Goal: Task Accomplishment & Management: Manage account settings

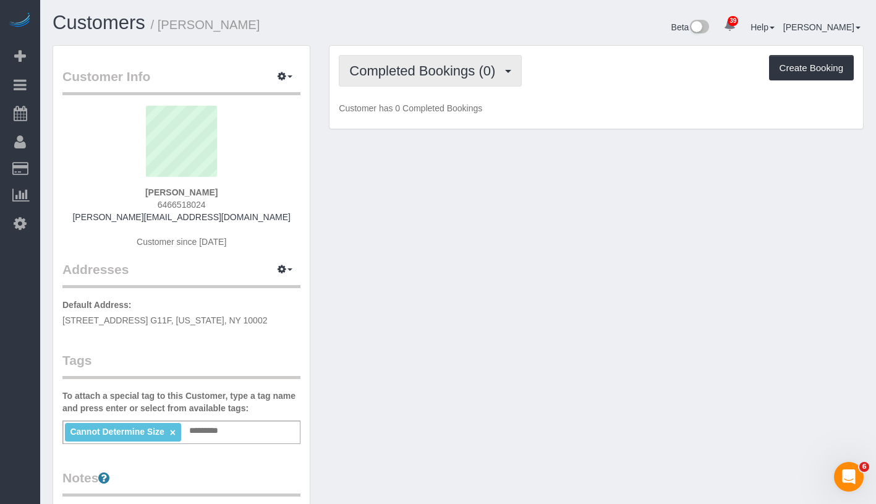
click at [448, 79] on button "Completed Bookings (0)" at bounding box center [430, 71] width 183 height 32
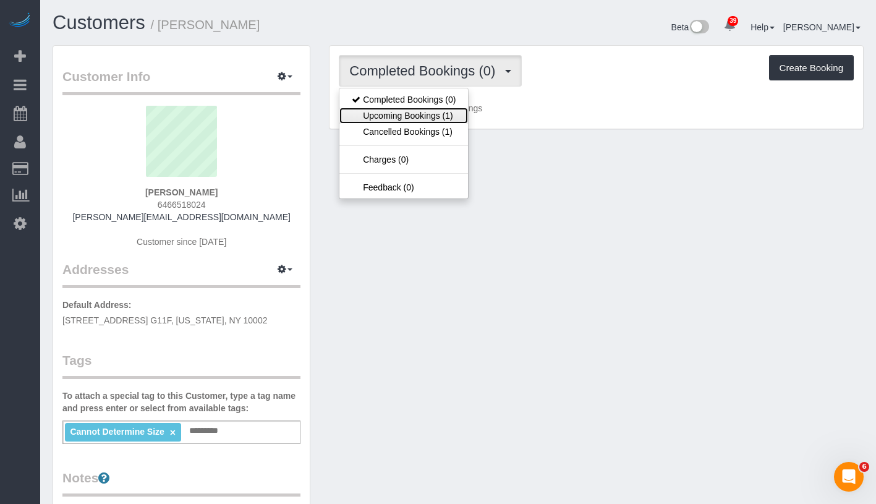
click at [433, 115] on link "Upcoming Bookings (1)" at bounding box center [403, 116] width 129 height 16
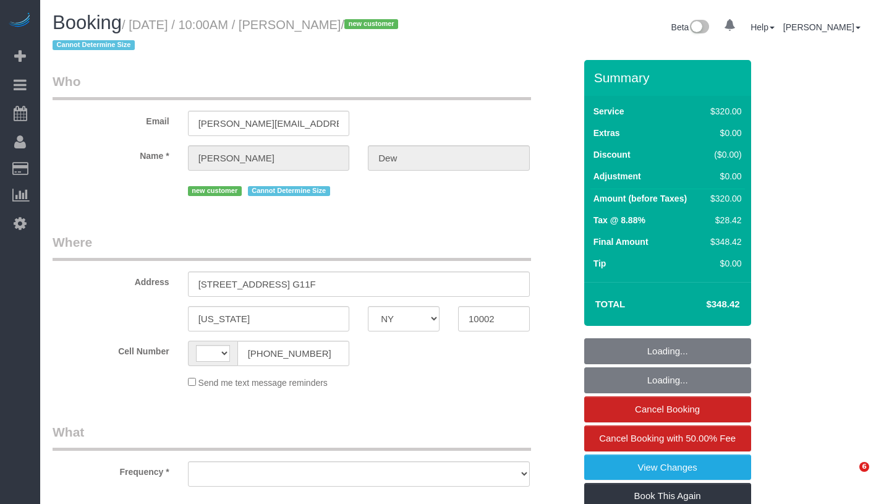
select select "NY"
select select "object:570"
select select "number:57"
select select "number:72"
select select "number:13"
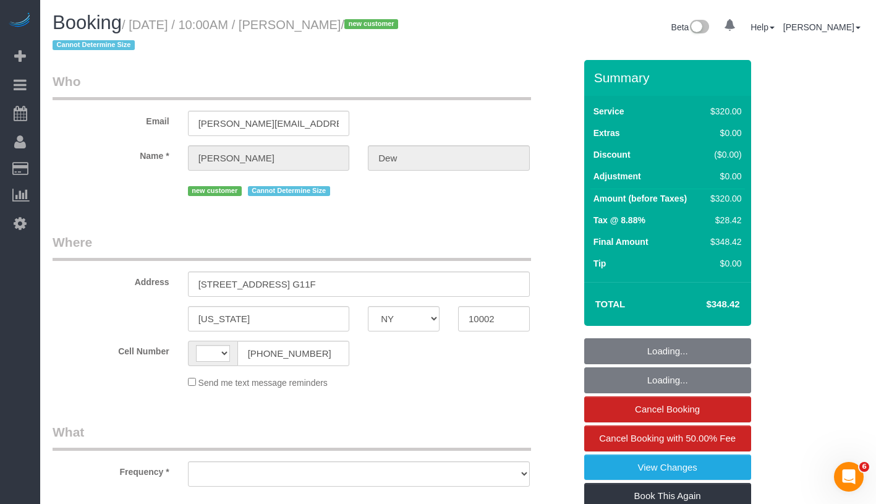
select select "number:5"
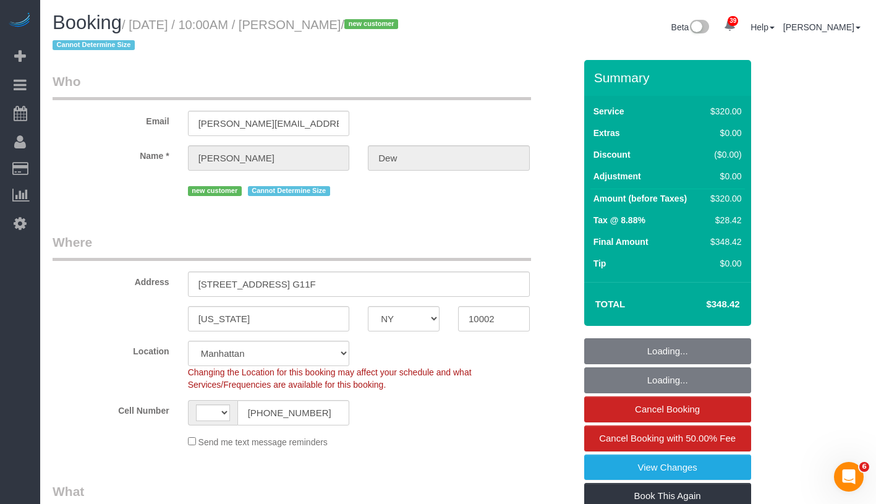
select select "object:802"
select select "string:[GEOGRAPHIC_DATA]"
select select "240"
select select "spot1"
select select "string:stripe-pm_1SICJx4VGloSiKo7DHLW4h6D"
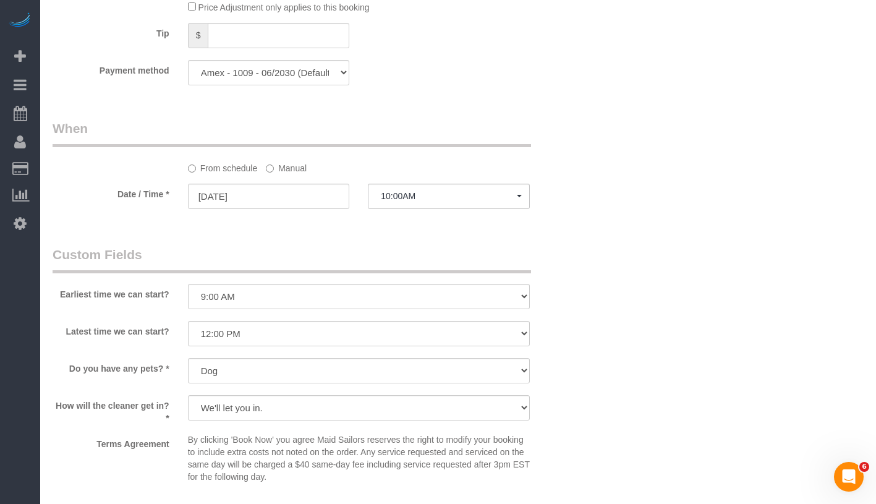
scroll to position [897, 0]
click at [291, 168] on label "Manual" at bounding box center [286, 166] width 41 height 17
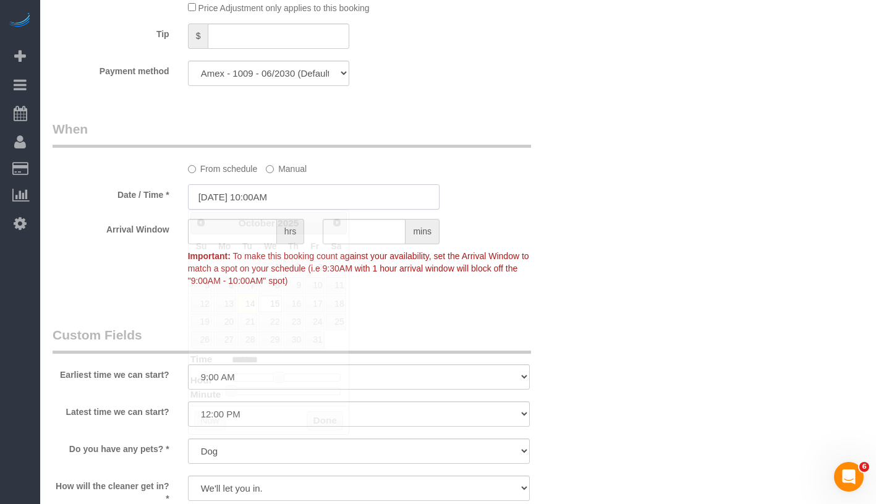
click at [323, 200] on input "10/15/2025 10:00AM" at bounding box center [314, 196] width 252 height 25
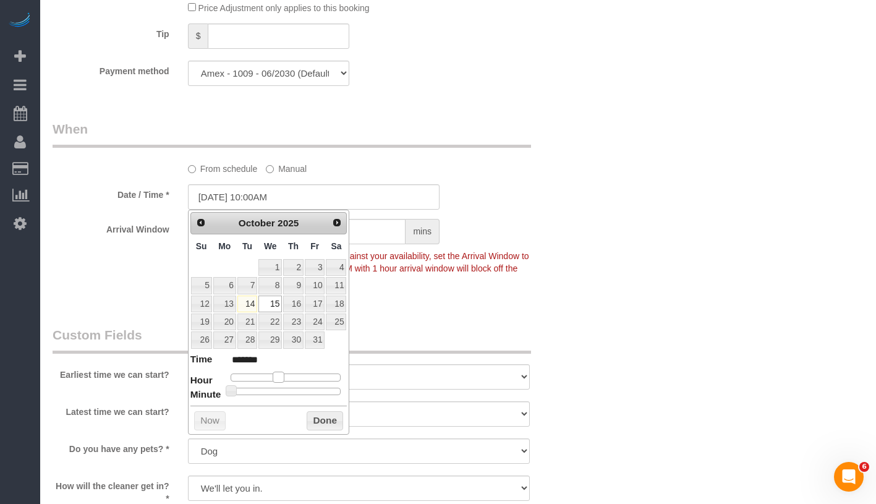
type input "10/15/2025 11:00AM"
type input "*******"
type input "10/15/2025 12:00PM"
type input "*******"
drag, startPoint x: 278, startPoint y: 374, endPoint x: 288, endPoint y: 374, distance: 9.3
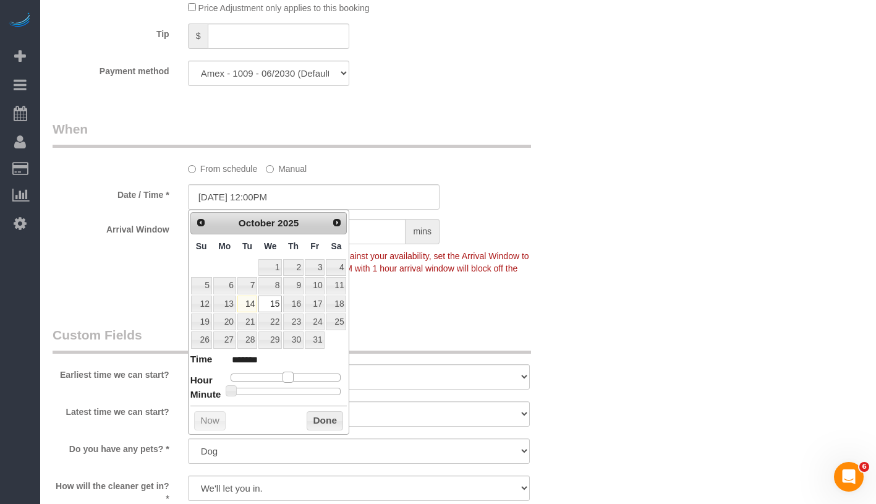
click at [288, 374] on span at bounding box center [288, 377] width 11 height 11
click at [312, 428] on button "Done" at bounding box center [325, 421] width 36 height 20
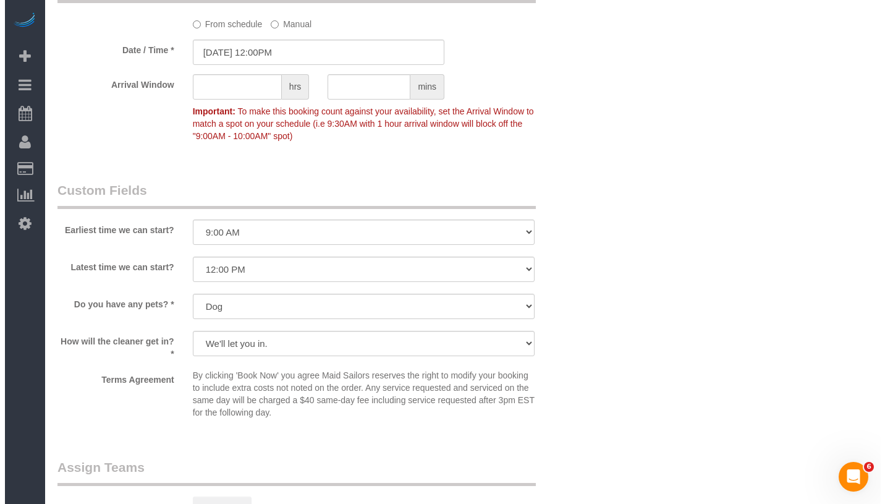
scroll to position [1298, 0]
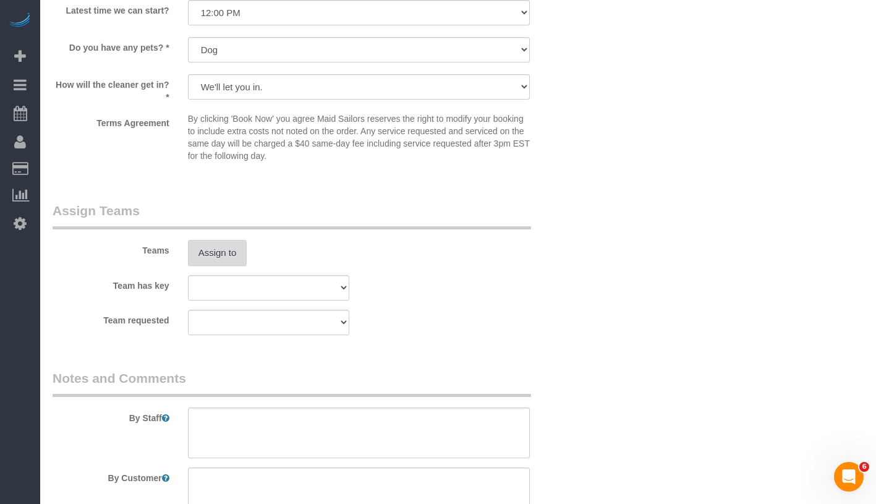
click at [213, 252] on button "Assign to" at bounding box center [217, 253] width 59 height 26
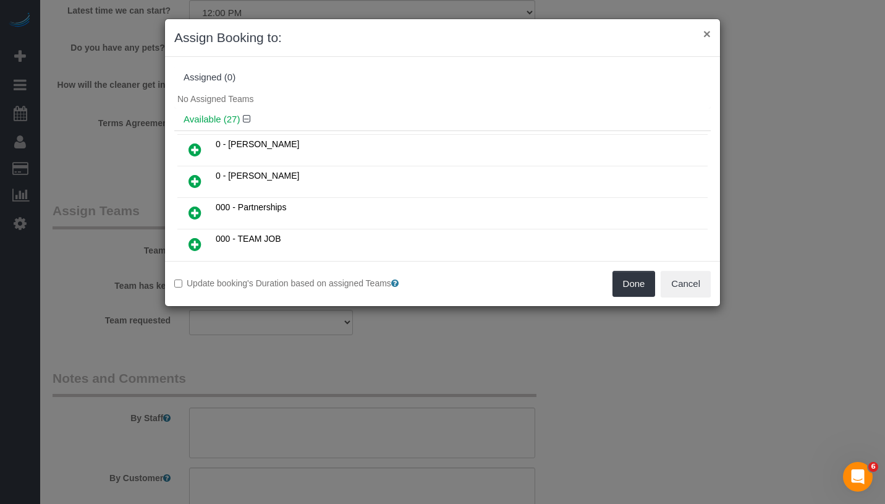
click at [705, 35] on button "×" at bounding box center [707, 33] width 7 height 13
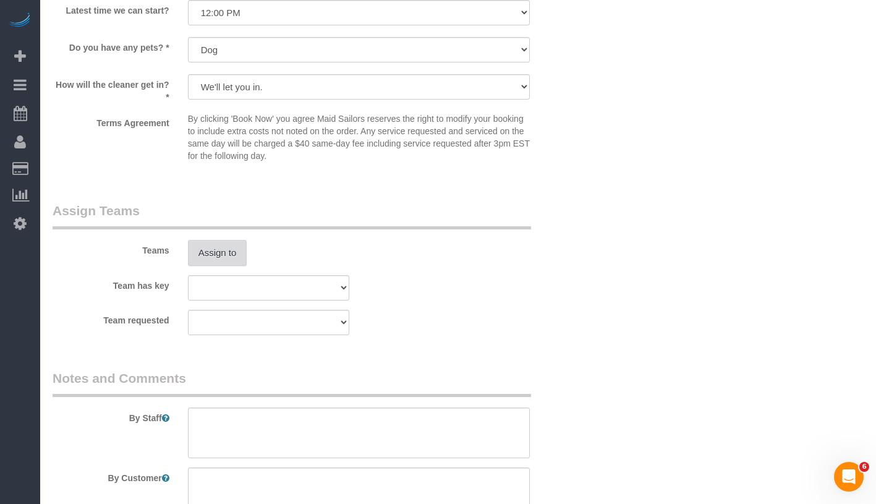
click at [221, 243] on button "Assign to" at bounding box center [217, 253] width 59 height 26
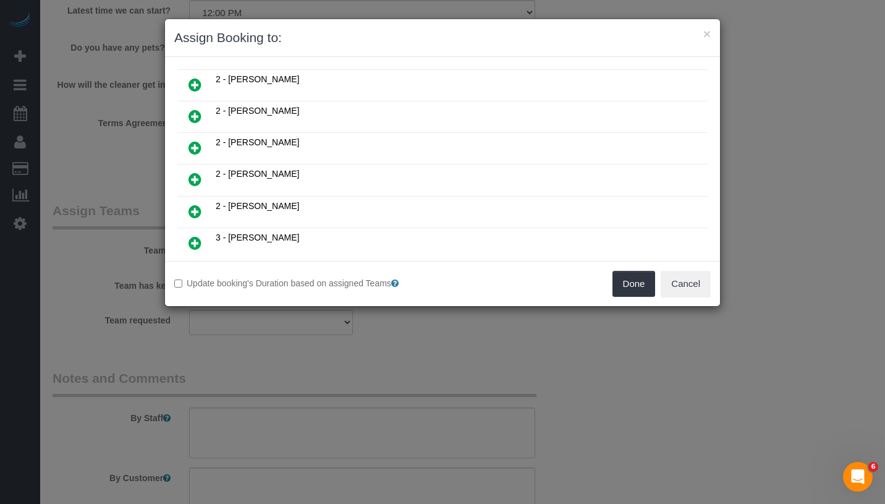
click at [198, 204] on icon at bounding box center [195, 211] width 13 height 15
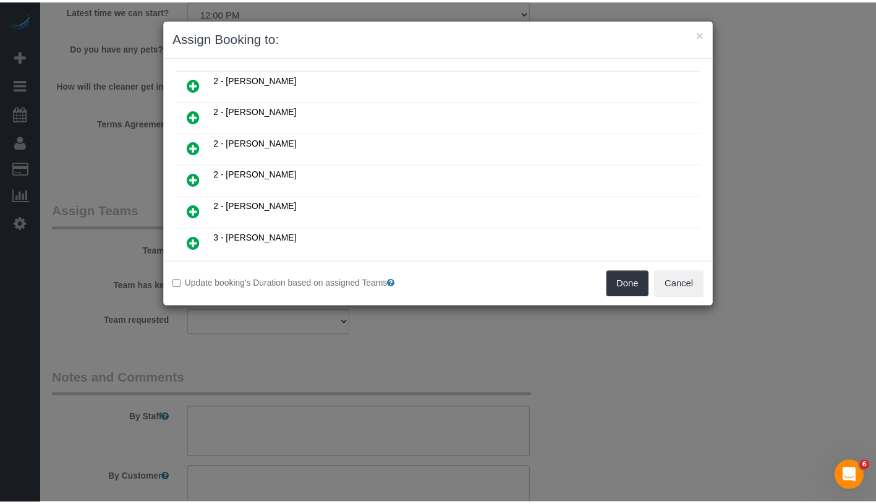
scroll to position [537, 0]
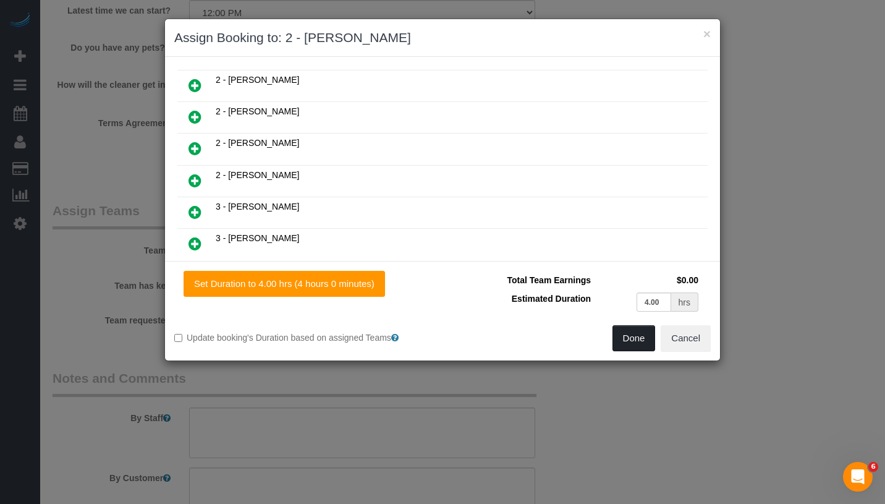
click at [639, 343] on button "Done" at bounding box center [634, 338] width 43 height 26
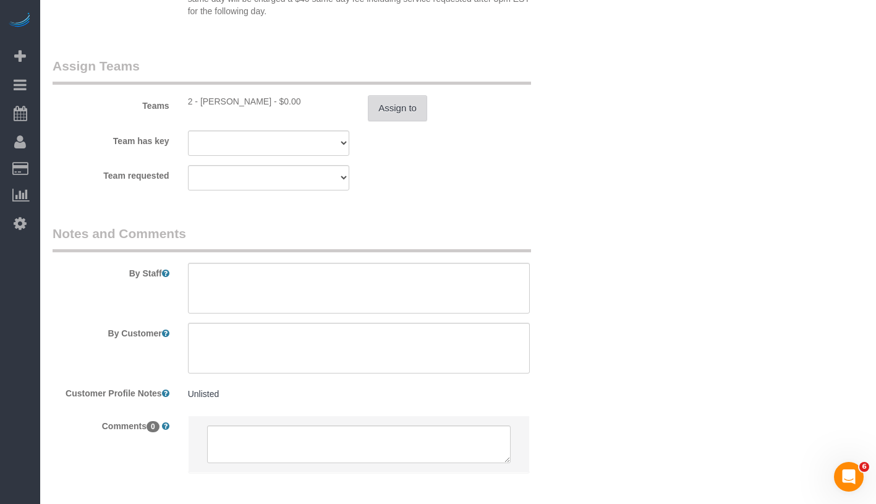
scroll to position [1502, 0]
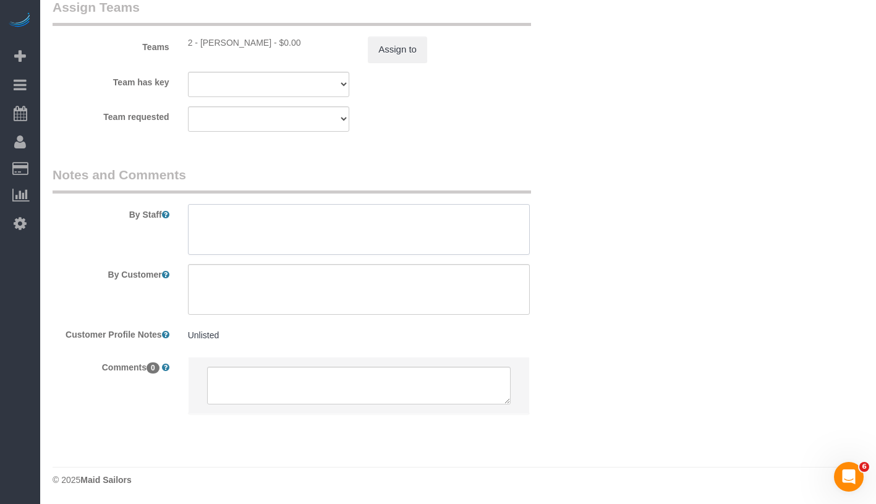
click at [299, 228] on textarea at bounding box center [359, 229] width 342 height 51
drag, startPoint x: 353, startPoint y: 234, endPoint x: 189, endPoint y: 205, distance: 166.4
click at [189, 205] on textarea at bounding box center [359, 229] width 342 height 51
click at [376, 229] on textarea at bounding box center [359, 229] width 342 height 51
drag, startPoint x: 341, startPoint y: 216, endPoint x: 364, endPoint y: 239, distance: 32.4
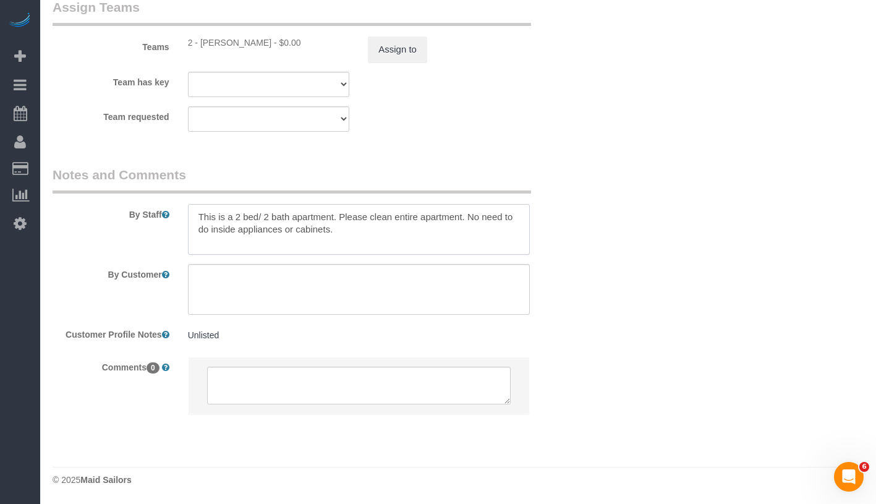
click at [364, 239] on textarea at bounding box center [359, 229] width 342 height 51
type textarea "This is a 2 bed/ 2 bath apartment. Please clean entire apartment. No need to do…"
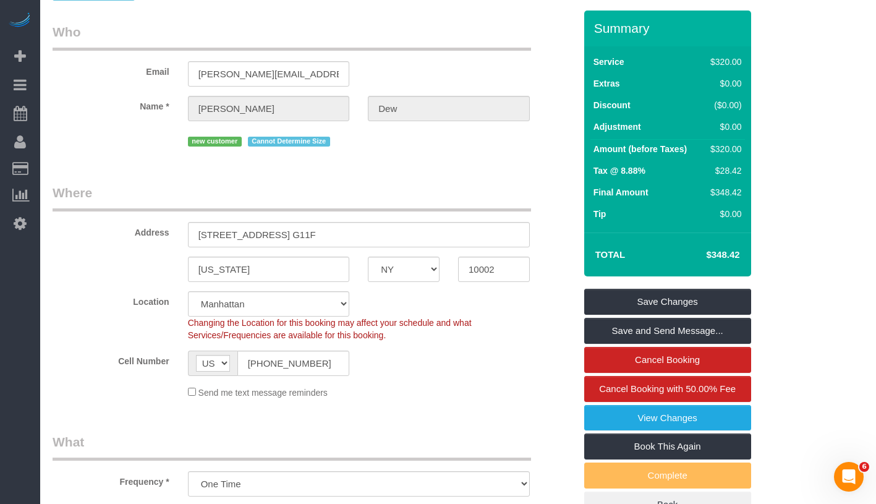
scroll to position [35, 0]
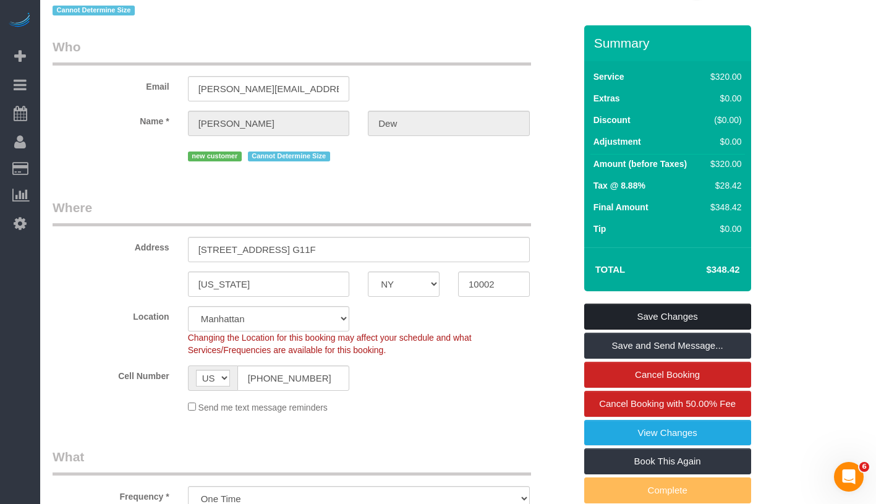
click at [723, 312] on link "Save Changes" at bounding box center [667, 317] width 167 height 26
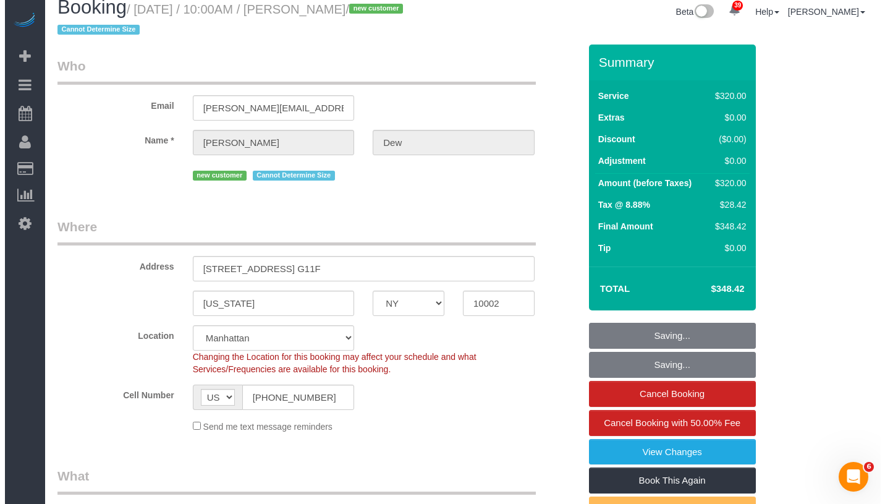
scroll to position [0, 0]
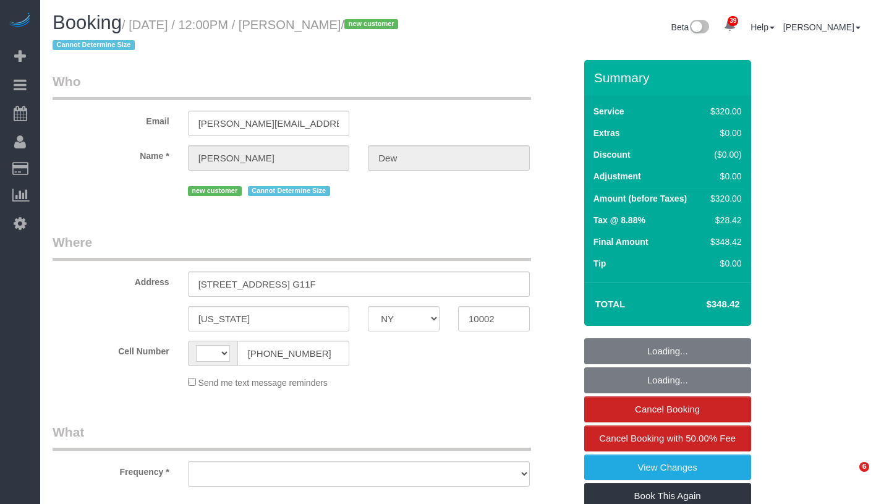
select select "NY"
select select "number:57"
select select "number:72"
select select "number:13"
select select "number:5"
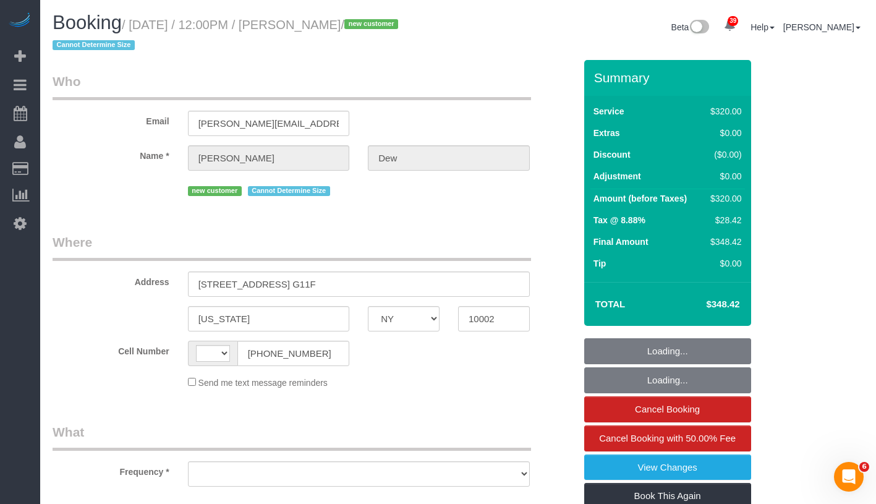
select select "object:721"
select select "string:stripe-pm_1SICJx4VGloSiKo7DHLW4h6D"
select select "string:[GEOGRAPHIC_DATA]"
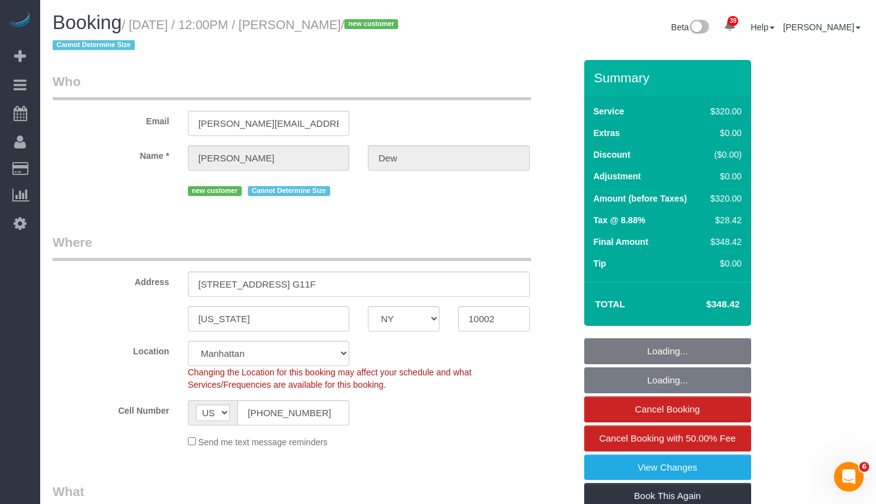
select select "object:974"
select select "240"
select select "spot1"
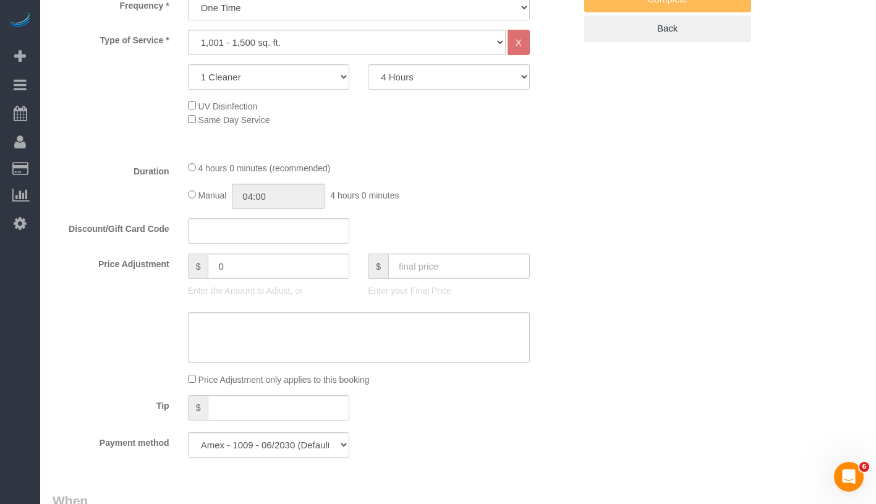
scroll to position [388, 0]
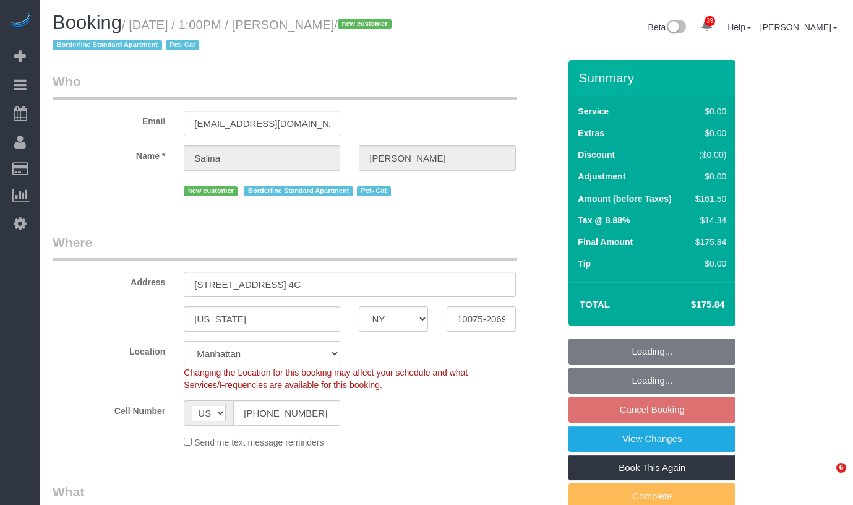
select select "NY"
select select "number:56"
select select "number:70"
select select "number:14"
select select "number:5"
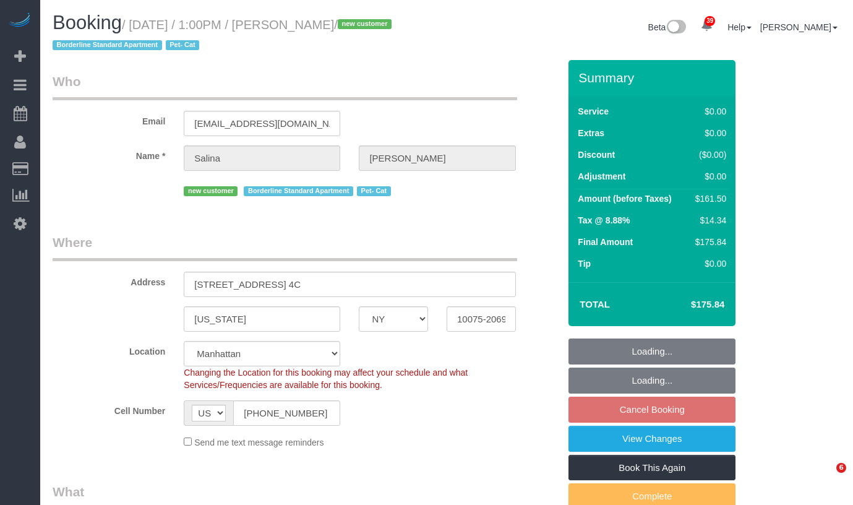
select select "spot60"
select select "2"
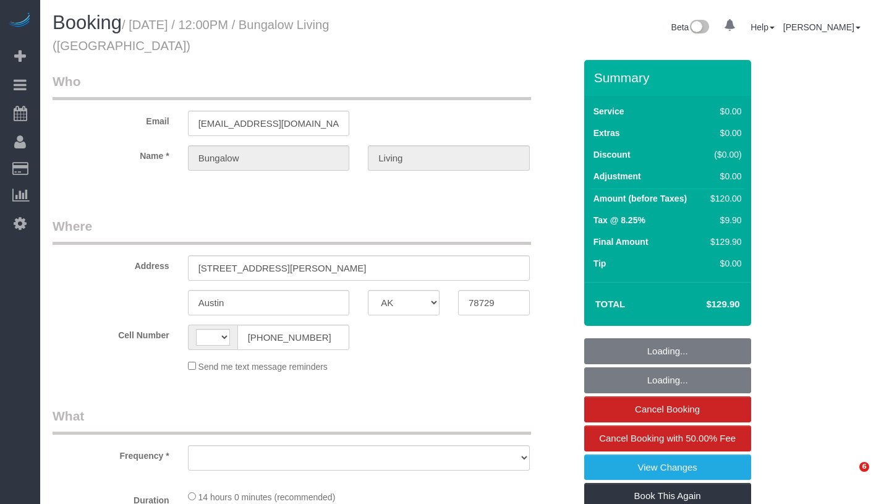
select select "[GEOGRAPHIC_DATA]"
select select "string:US"
select select "number:89"
select select "number:90"
select select "number:15"
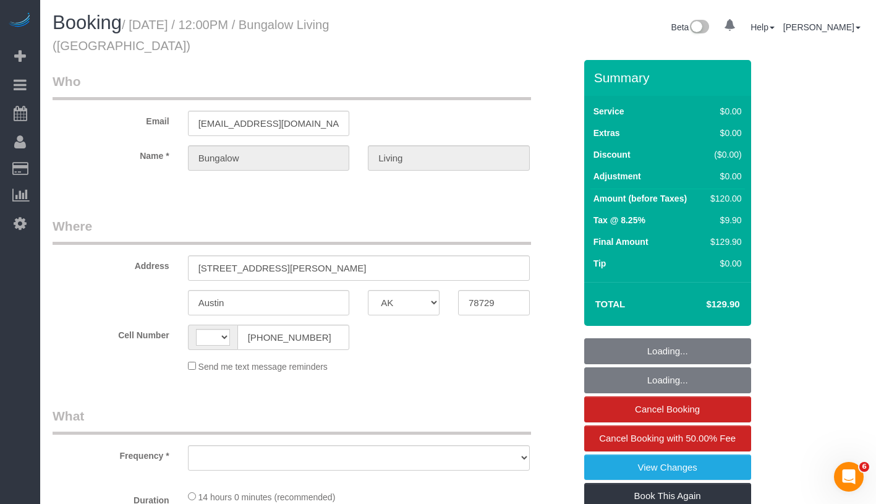
select select "number:7"
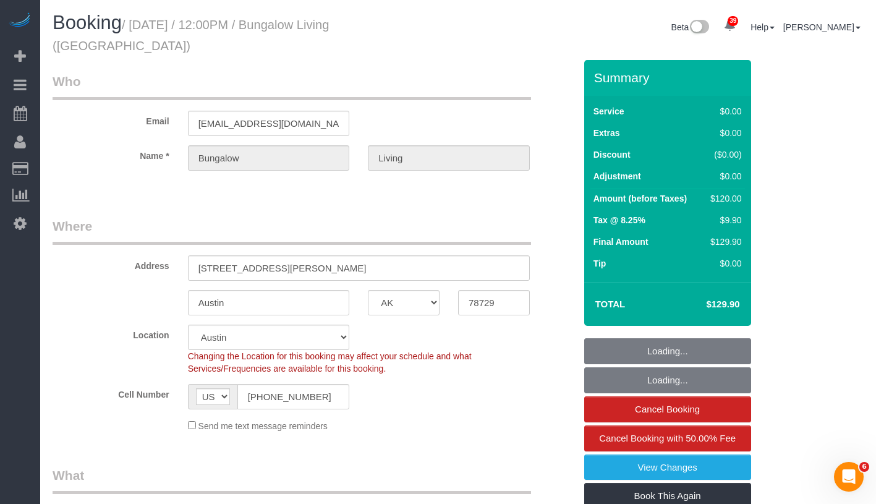
select select "object:946"
select select "spot1"
select select "7"
select select "object:1085"
select select "7"
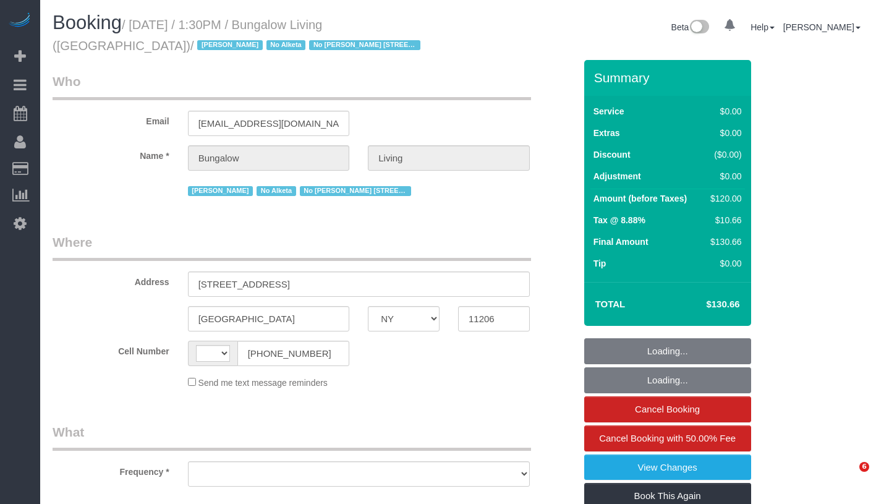
select select "NY"
select select "object:489"
select select "string:US"
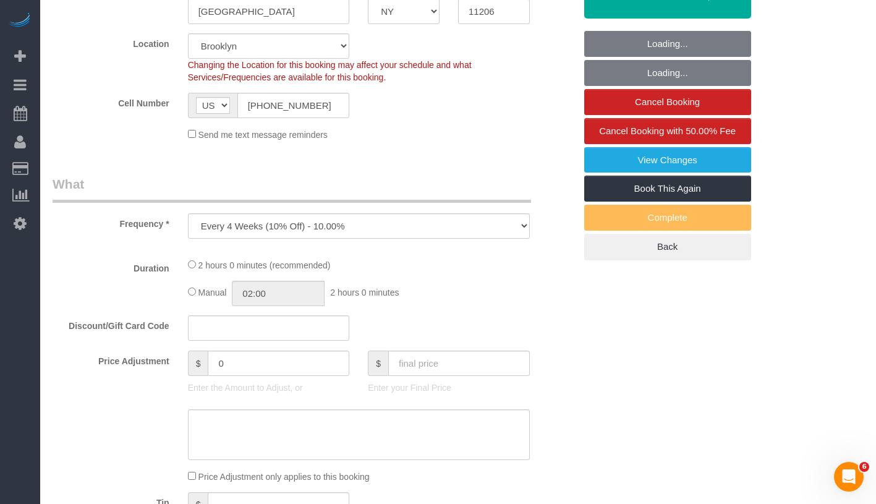
select select "number:89"
select select "number:90"
select select "number:15"
select select "number:7"
select select "number:21"
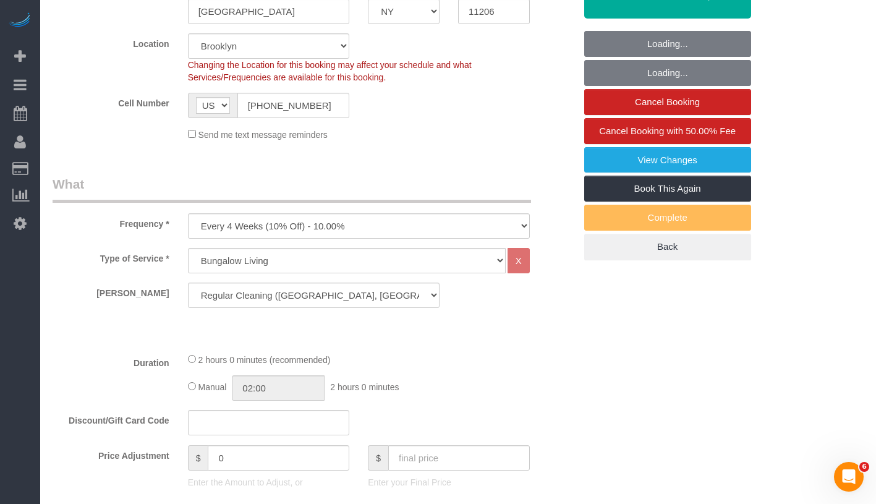
scroll to position [315, 0]
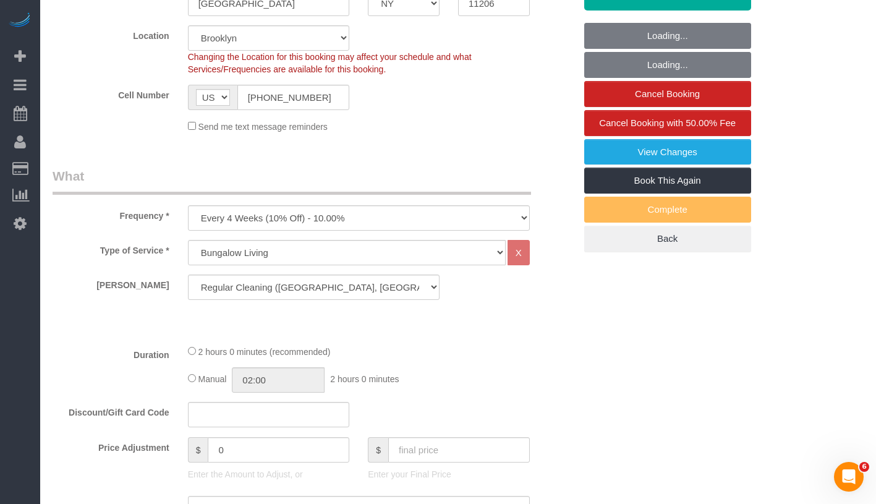
select select "object:1172"
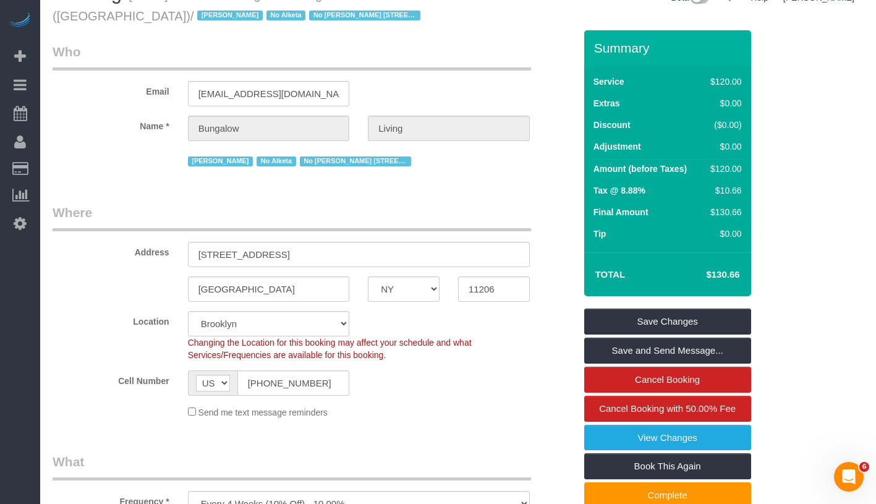
scroll to position [0, 0]
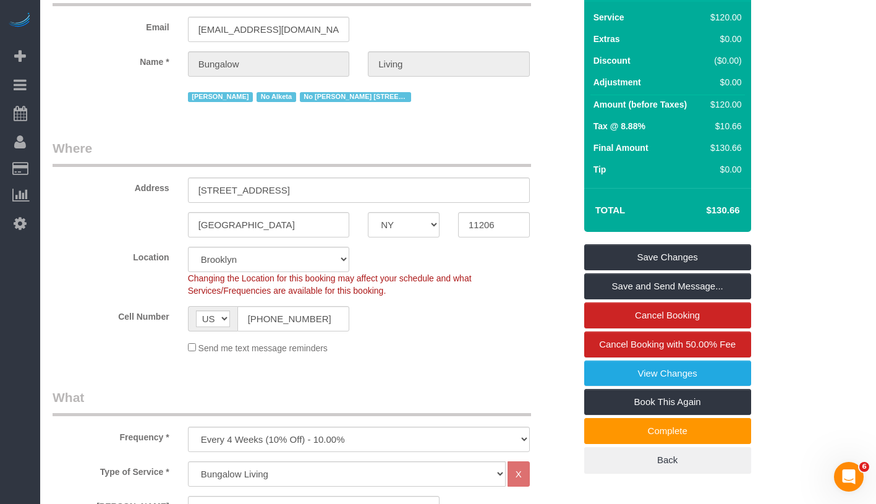
scroll to position [93, 0]
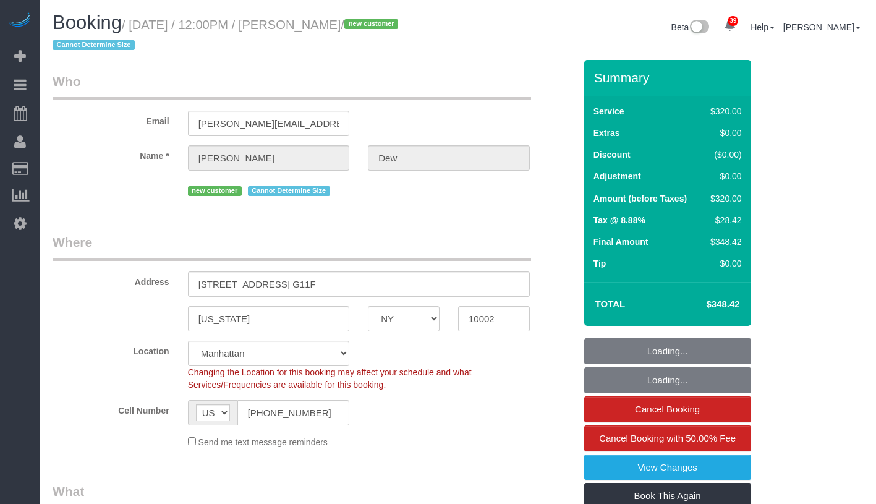
select select "NY"
select select "string:stripe-pm_1SICJx4VGloSiKo7DHLW4h6D"
select select "number:57"
select select "number:72"
select select "number:13"
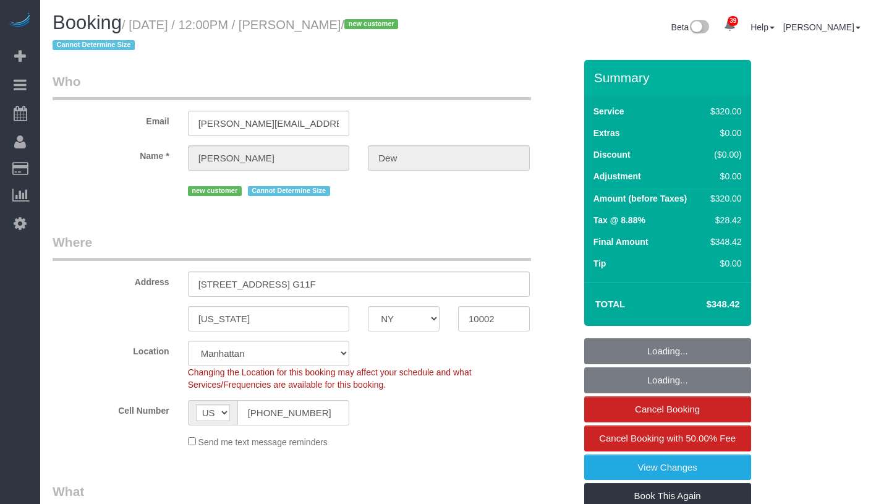
select select "number:5"
select select "object:1060"
select select "240"
select select "spot1"
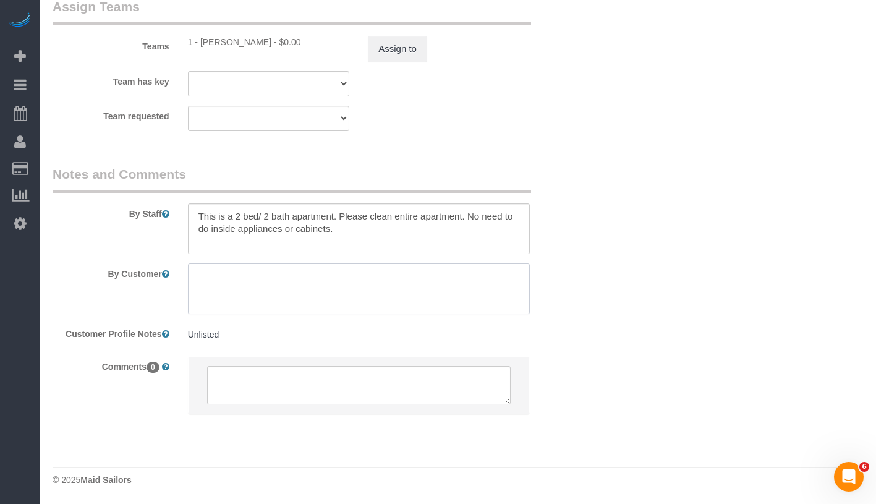
click at [398, 292] on textarea at bounding box center [359, 288] width 342 height 51
paste textarea "Harris Dew 2 bedrooms, 2 bathrooms. Start with the bathrooms, then living room/…"
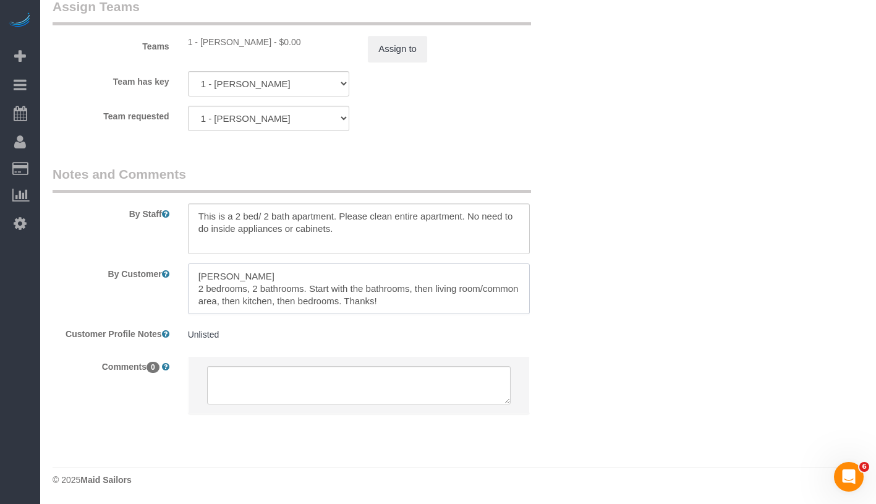
scroll to position [6, 0]
drag, startPoint x: 195, startPoint y: 281, endPoint x: 277, endPoint y: 285, distance: 81.7
click at [277, 285] on textarea at bounding box center [359, 288] width 342 height 51
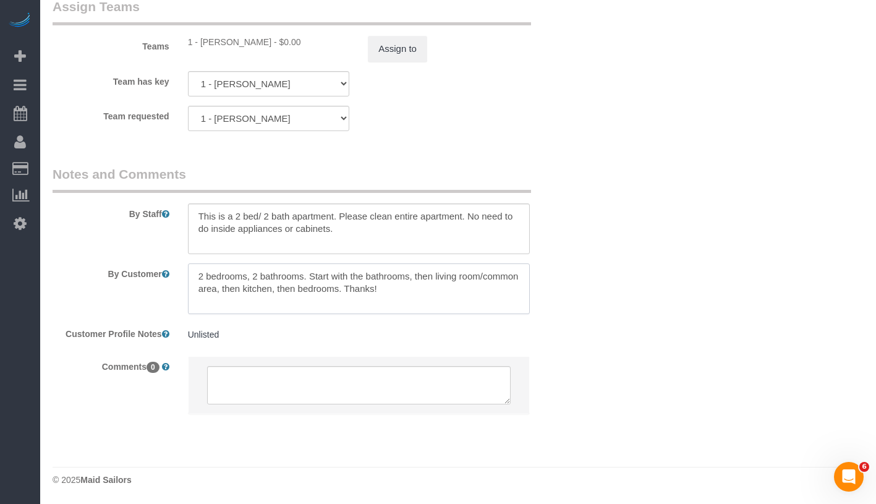
click at [196, 291] on textarea at bounding box center [359, 288] width 342 height 51
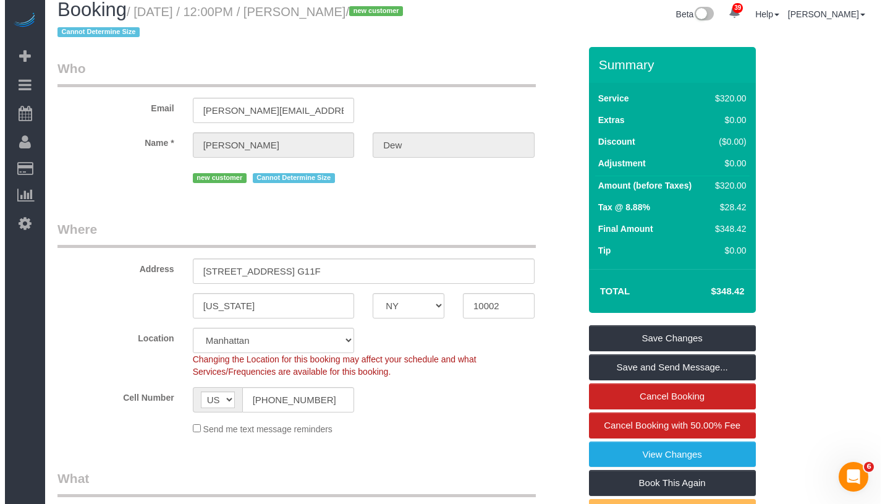
scroll to position [0, 0]
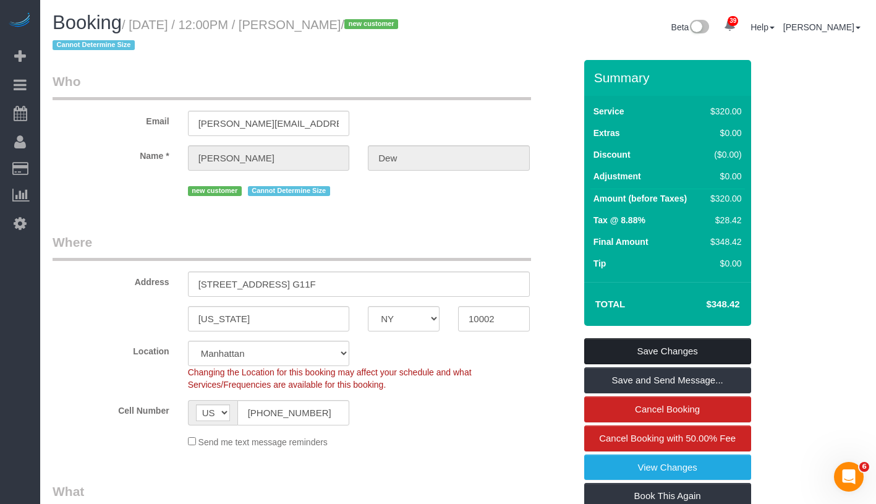
type textarea "2 bedrooms, 2 bathrooms. Start with the bathrooms, then living room/common area…"
click at [704, 343] on link "Save Changes" at bounding box center [667, 351] width 167 height 26
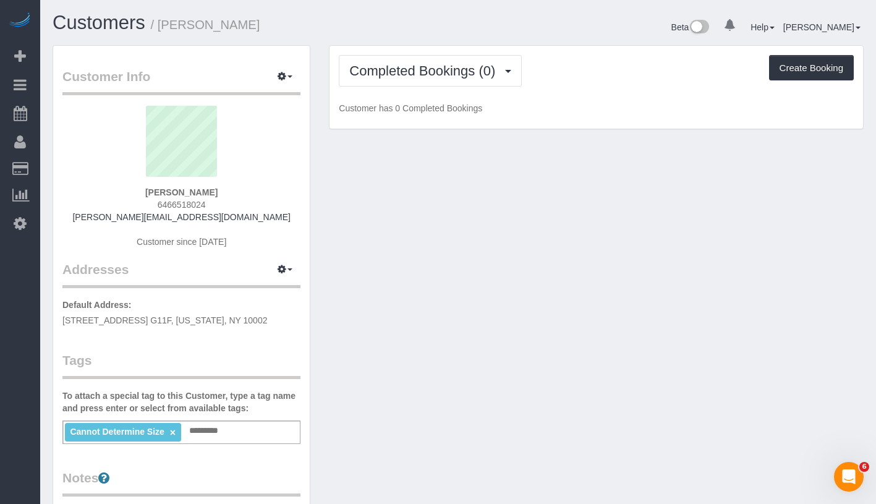
click at [213, 431] on input "text" at bounding box center [207, 431] width 43 height 16
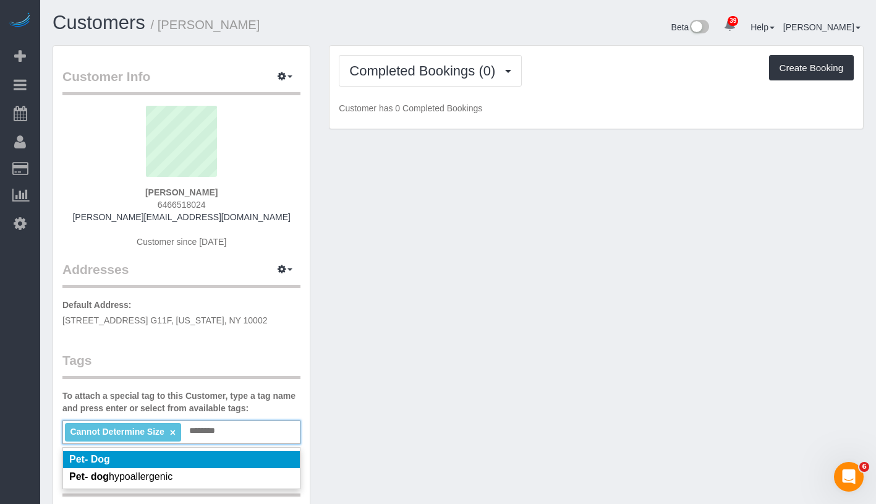
type input "********"
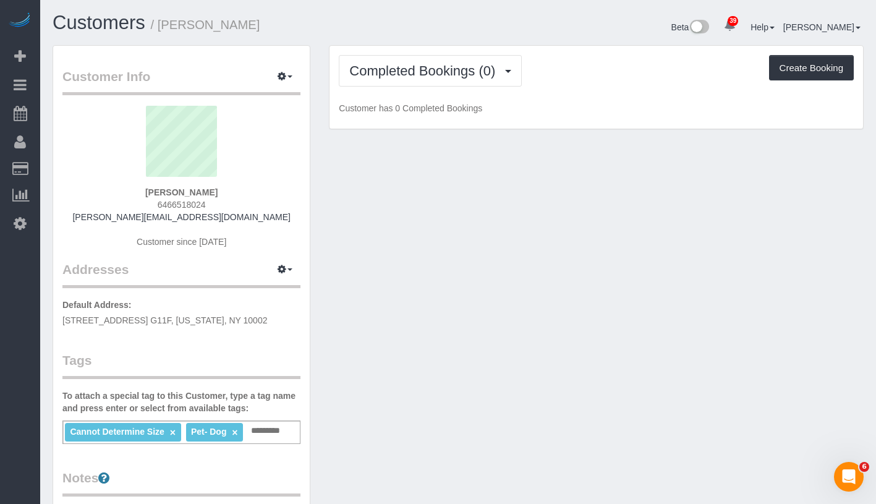
click at [405, 382] on div "Customer Info Edit Contact Info Send Message Email Preferences Special Sales Ta…" at bounding box center [458, 460] width 830 height 831
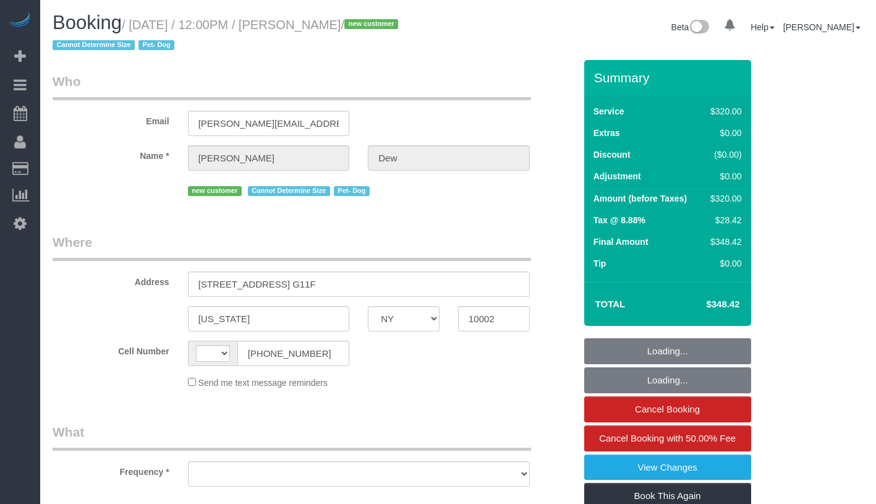
select select "NY"
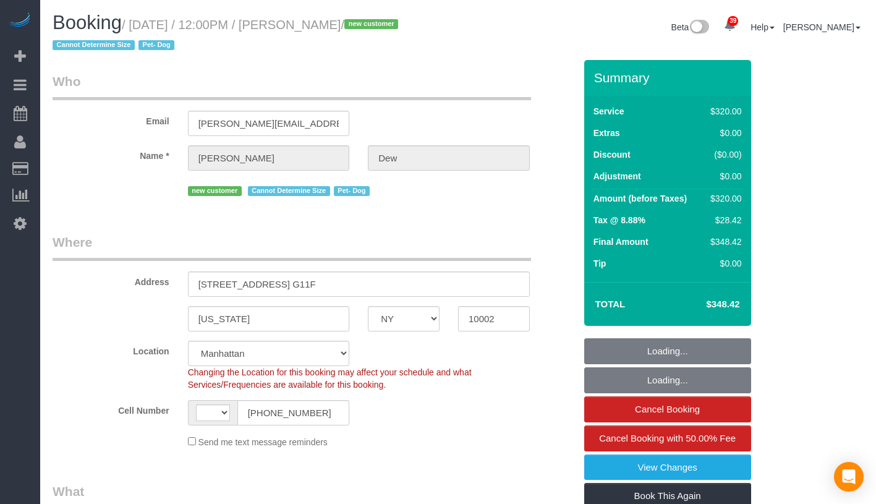
select select "object:914"
select select "string:[GEOGRAPHIC_DATA]"
select select "string:stripe-pm_1SICJx4VGloSiKo7DHLW4h6D"
select select "240"
select select "spot1"
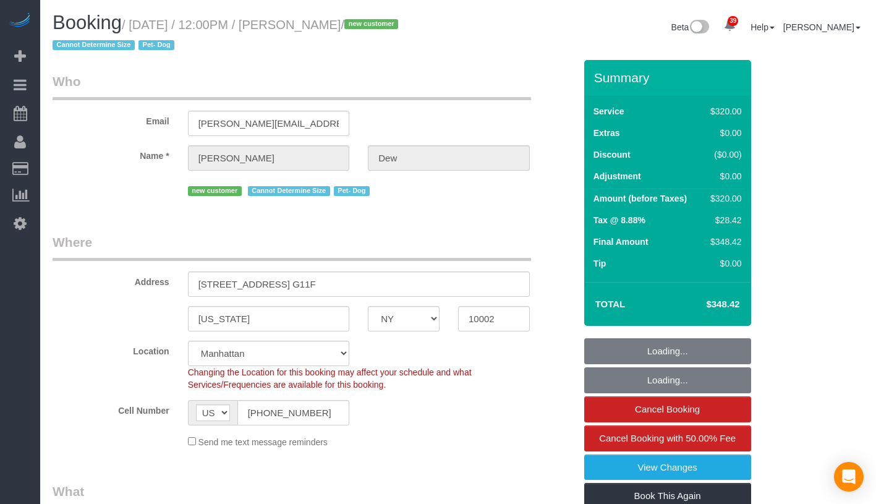
select select "number:57"
select select "number:72"
select select "number:13"
select select "number:5"
click at [743, 467] on link "View Changes" at bounding box center [667, 467] width 167 height 26
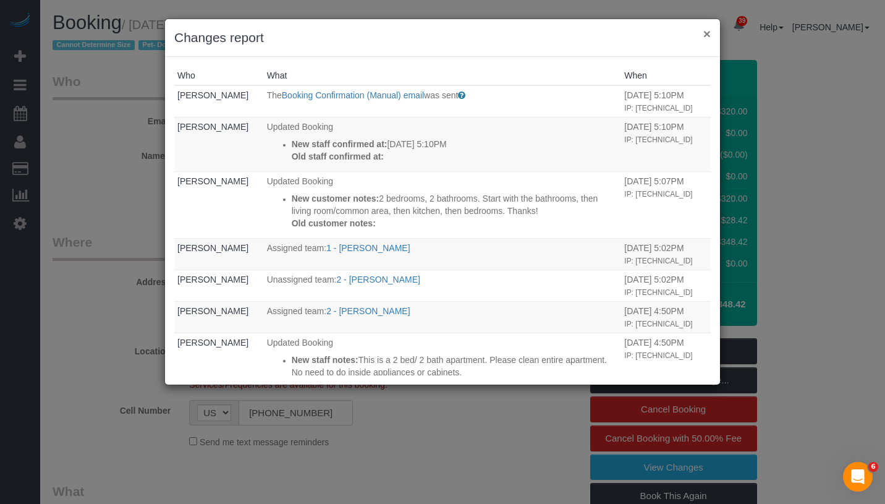
click at [709, 35] on button "×" at bounding box center [707, 33] width 7 height 13
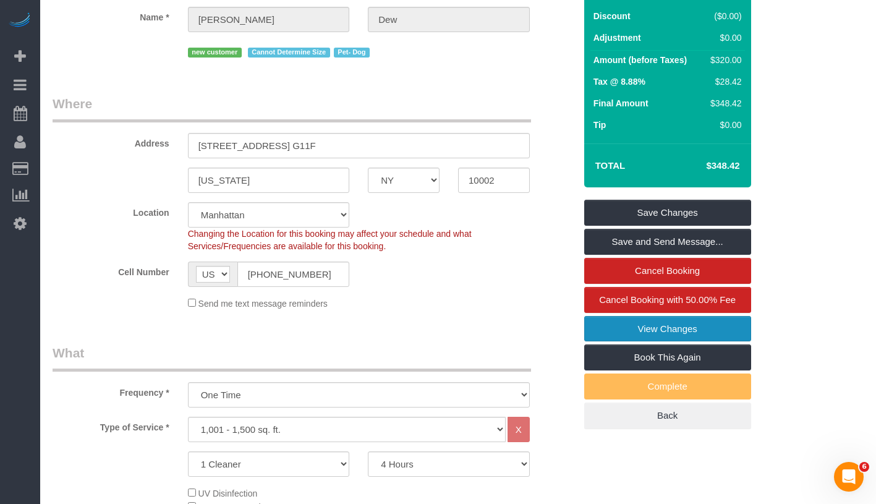
scroll to position [135, 0]
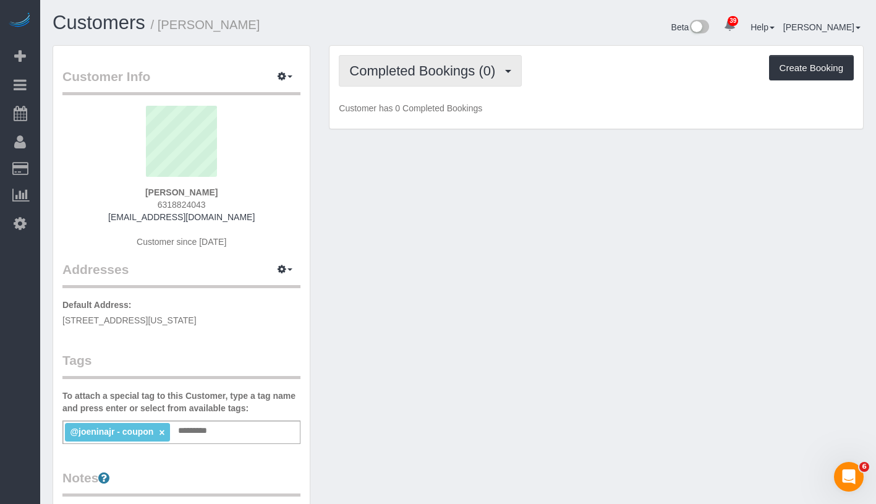
click at [453, 63] on span "Completed Bookings (0)" at bounding box center [425, 70] width 152 height 15
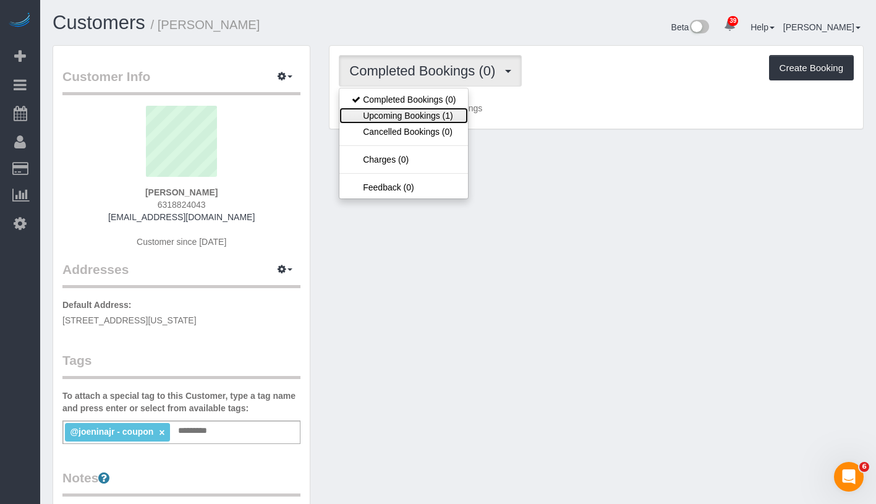
click at [419, 113] on link "Upcoming Bookings (1)" at bounding box center [403, 116] width 129 height 16
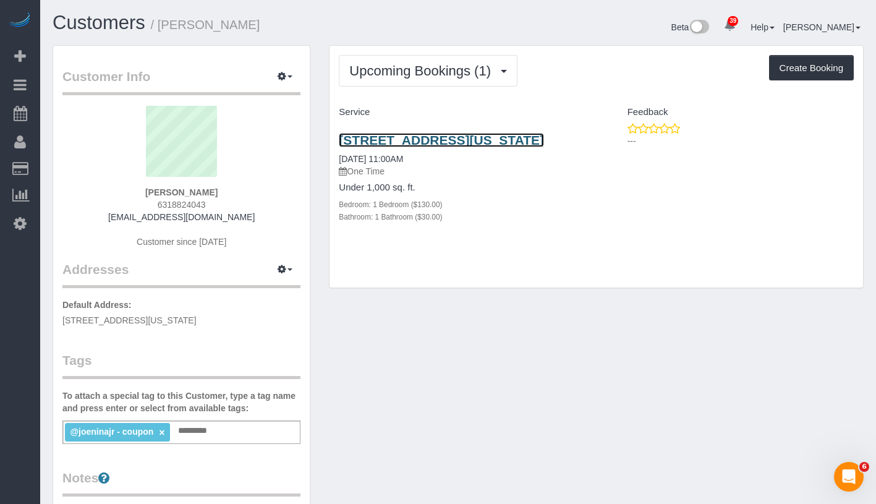
click at [447, 142] on link "[STREET_ADDRESS][US_STATE]" at bounding box center [441, 140] width 205 height 14
click at [294, 75] on button "button" at bounding box center [285, 76] width 31 height 19
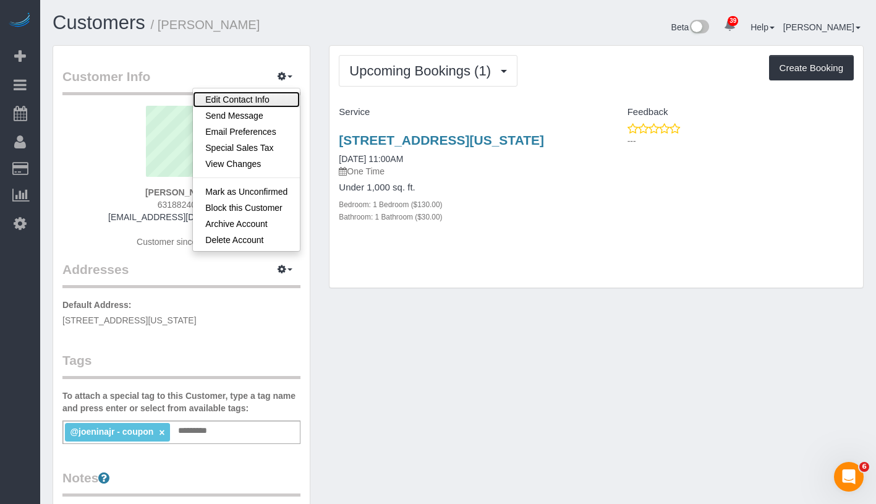
click at [262, 101] on link "Edit Contact Info" at bounding box center [246, 100] width 107 height 16
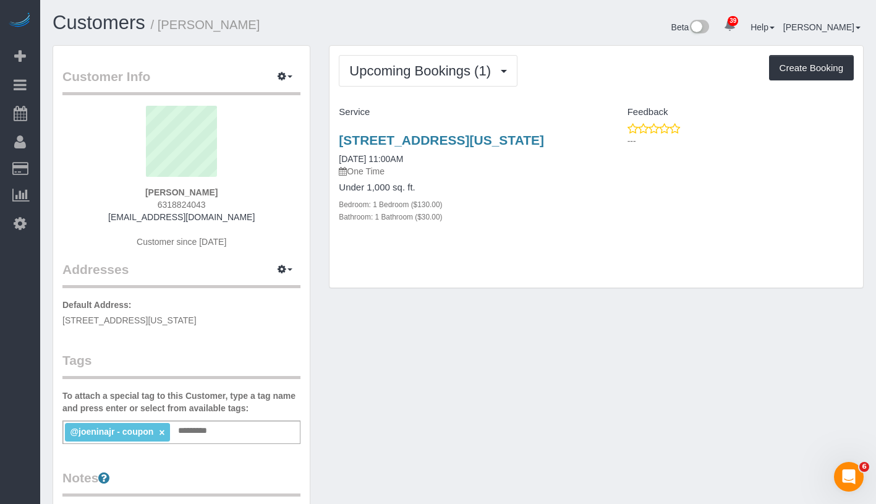
select select "NY"
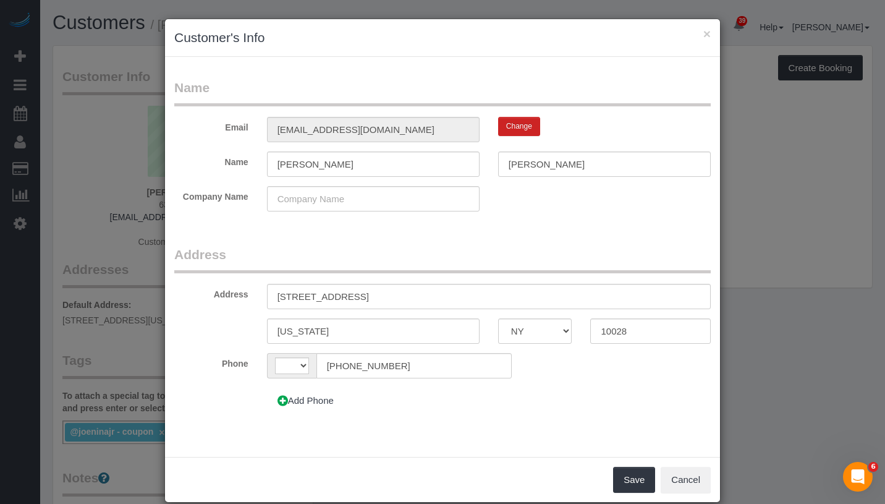
select select "string:US"
click at [298, 299] on input "316 E 83rd Street, 2B" at bounding box center [489, 296] width 444 height 25
click at [367, 297] on input "316 East 83rd Street, 2B" at bounding box center [489, 296] width 444 height 25
click at [365, 296] on input "316 East 83rd Street, 2B" at bounding box center [489, 296] width 444 height 25
type input "[STREET_ADDRESS] 2B"
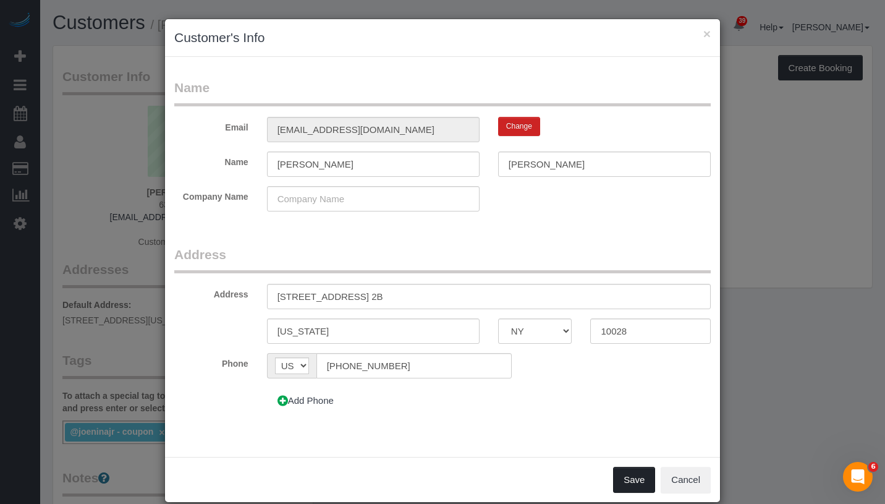
click at [629, 486] on button "Save" at bounding box center [634, 480] width 42 height 26
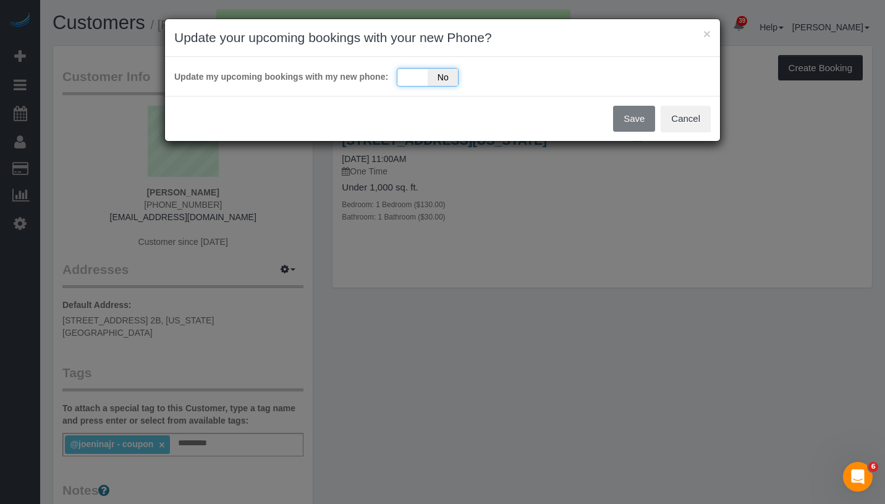
click at [408, 81] on div "Yes No" at bounding box center [428, 77] width 62 height 19
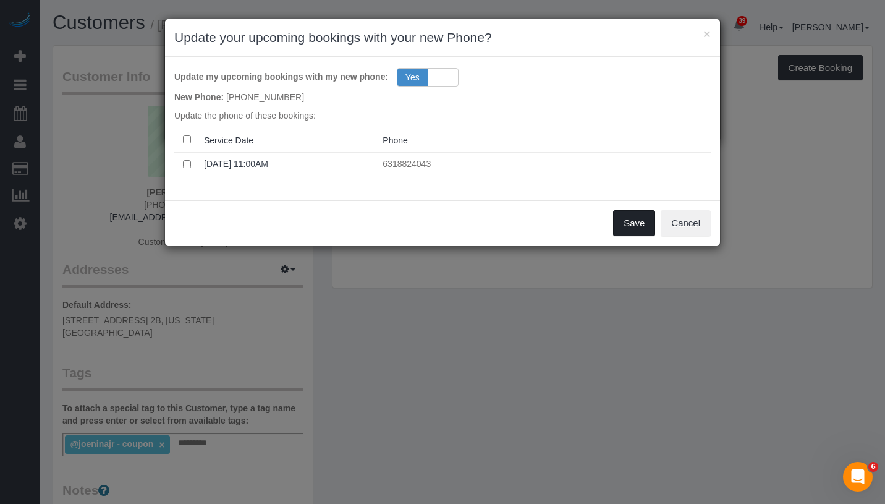
click at [640, 218] on button "Save" at bounding box center [634, 223] width 42 height 26
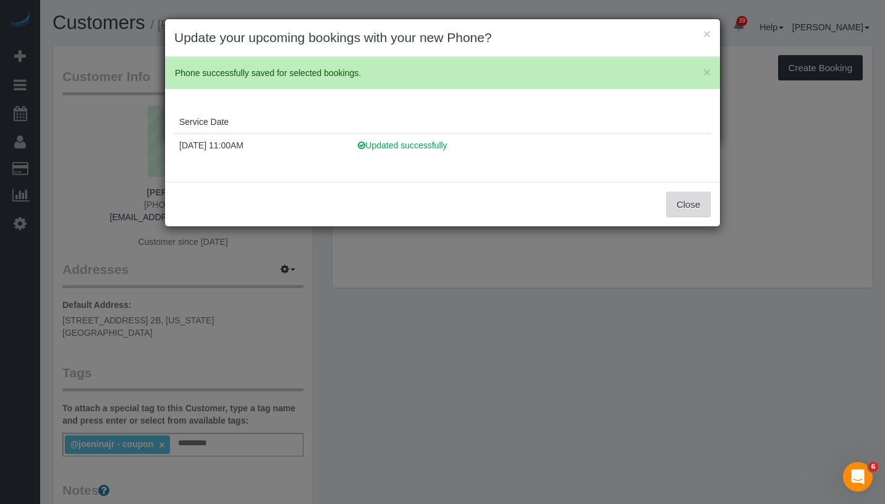
click at [676, 213] on button "Close" at bounding box center [689, 205] width 45 height 26
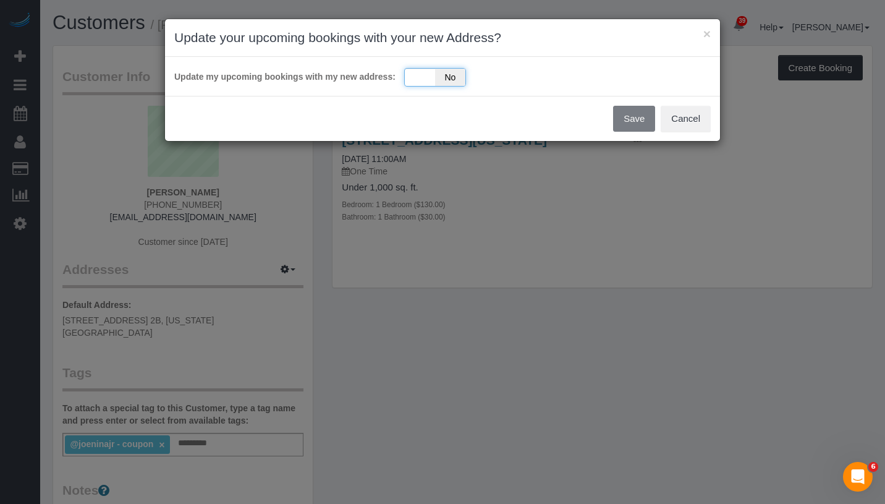
click at [408, 82] on div "Yes No" at bounding box center [435, 77] width 62 height 19
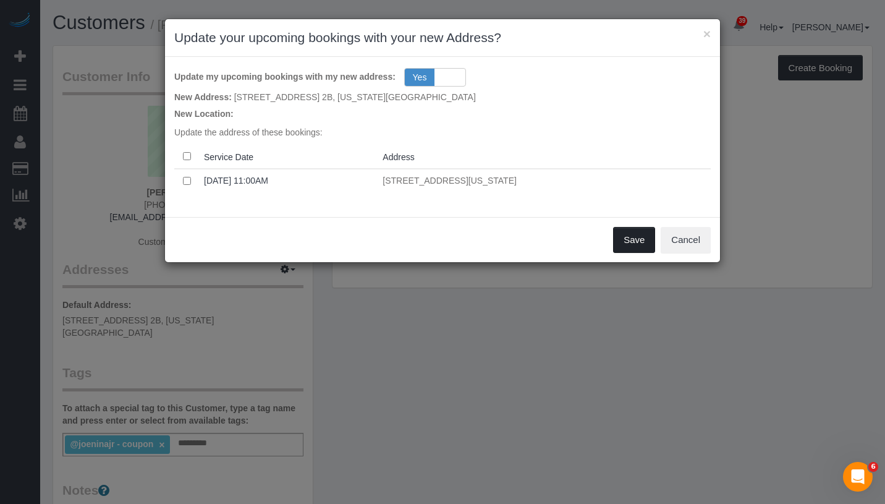
click at [634, 241] on button "Save" at bounding box center [634, 240] width 42 height 26
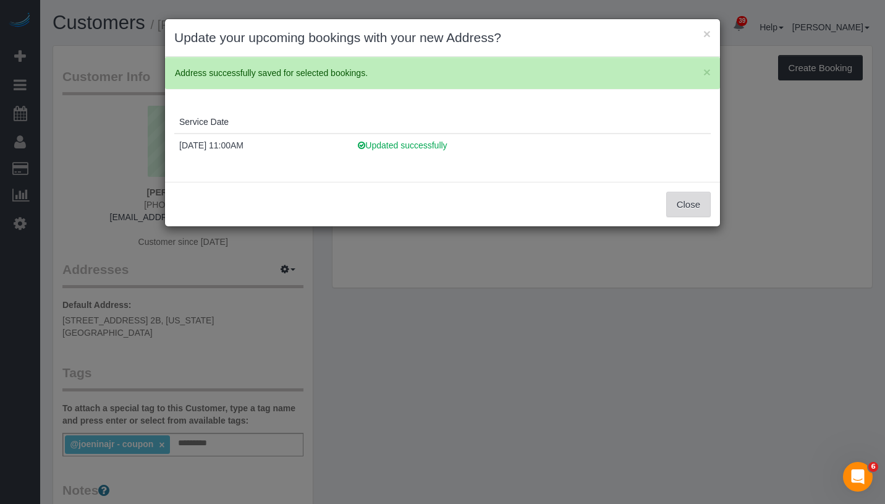
click at [684, 203] on button "Close" at bounding box center [689, 205] width 45 height 26
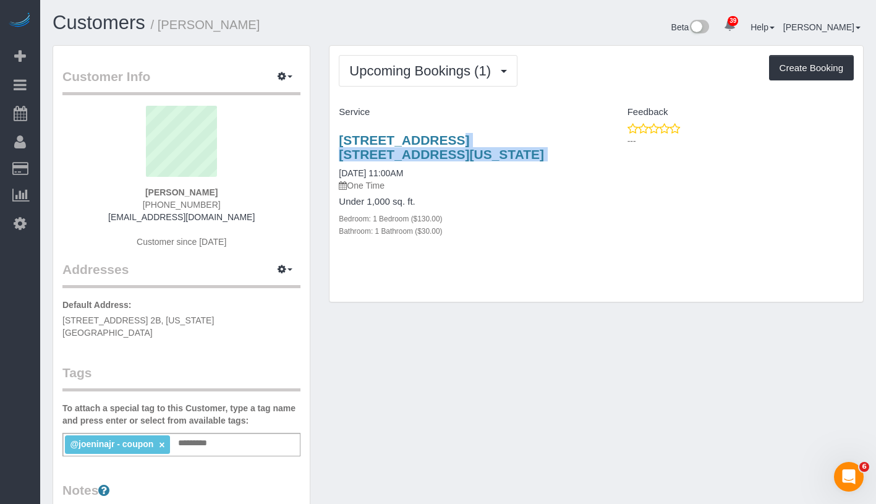
drag, startPoint x: 333, startPoint y: 123, endPoint x: 433, endPoint y: 165, distance: 108.1
click at [433, 165] on div "316 East 83rd Street, Apt. 2b, New York, NY 10028 10/17/2025 11:00AM One Time U…" at bounding box center [463, 191] width 266 height 139
copy div "316 East 83rd Street, Apt. 2b, New York, NY 10028"
click at [388, 161] on link "316 East 83rd Street, Apt. 2b, New York, NY 10028" at bounding box center [441, 147] width 205 height 28
click at [381, 144] on link "316 East 83rd Street, Apt. 2b, New York, NY 10028" at bounding box center [441, 147] width 205 height 28
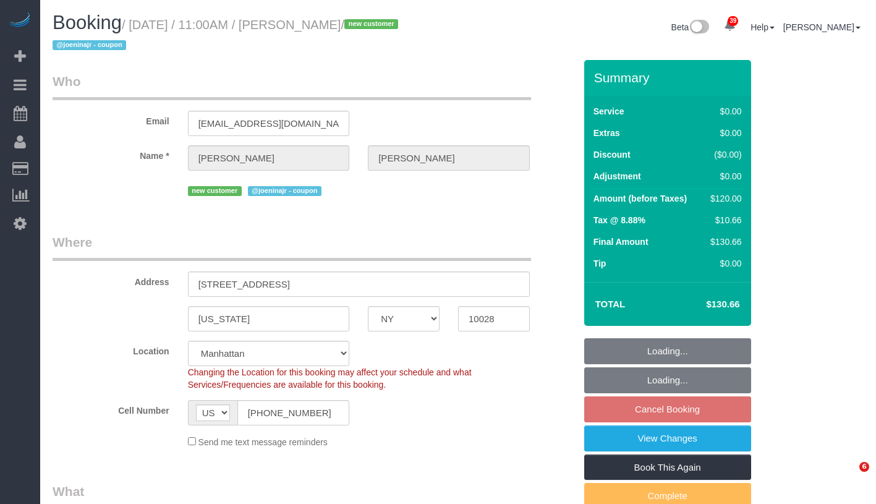
select select "NY"
select select "spot4"
select select "number:89"
select select "number:73"
select select "number:15"
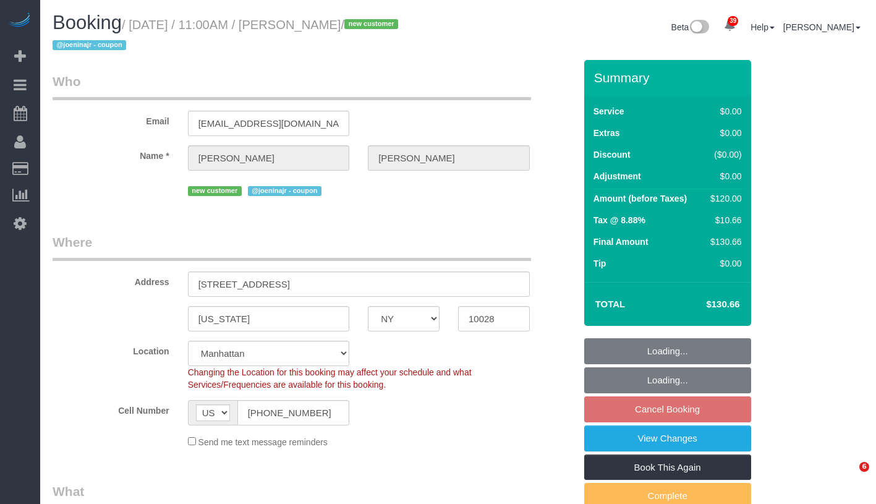
select select "number:5"
select select "1"
select select "NY"
select select "spot4"
select select "object:1539"
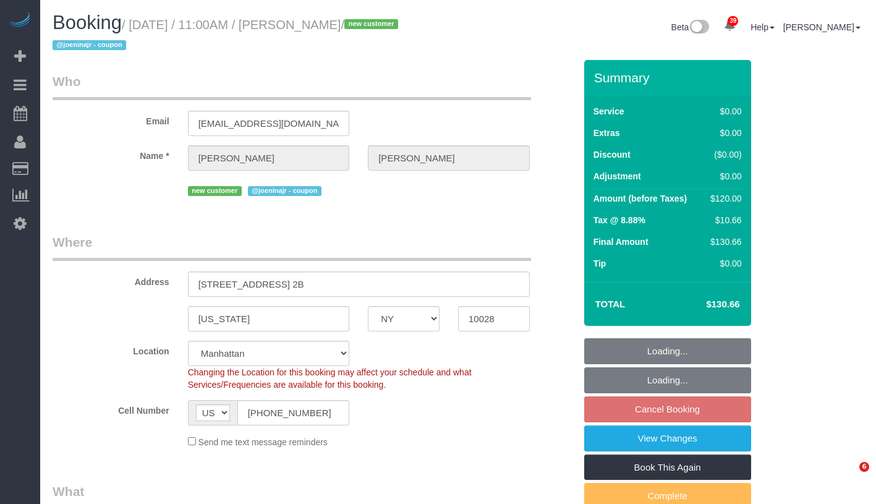
select select "1"
select select "number:89"
select select "number:73"
select select "number:15"
select select "number:5"
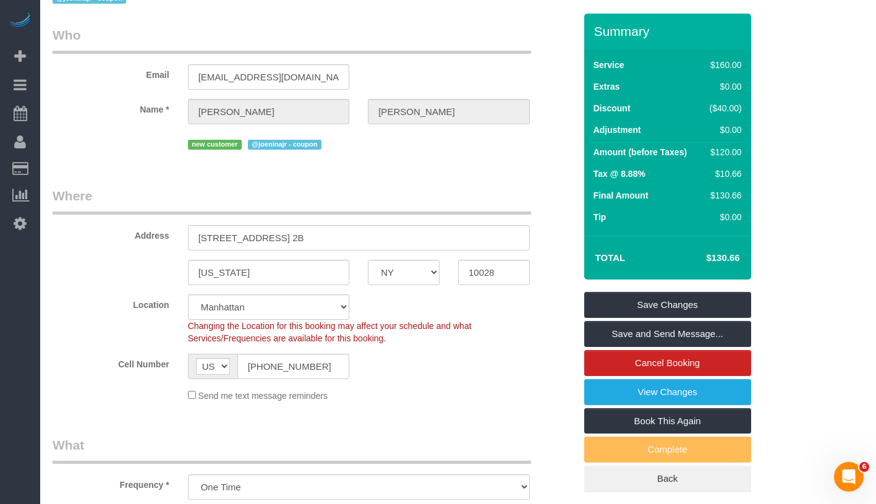
scroll to position [236, 0]
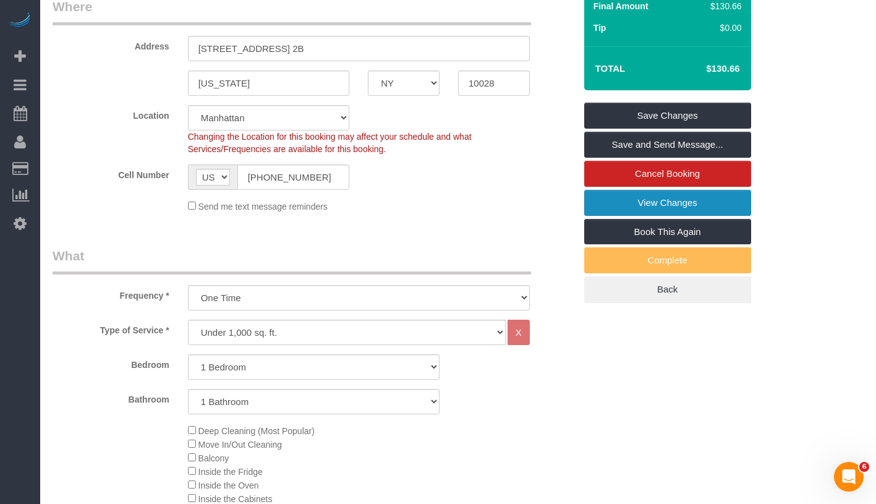
click at [677, 201] on link "View Changes" at bounding box center [667, 203] width 167 height 26
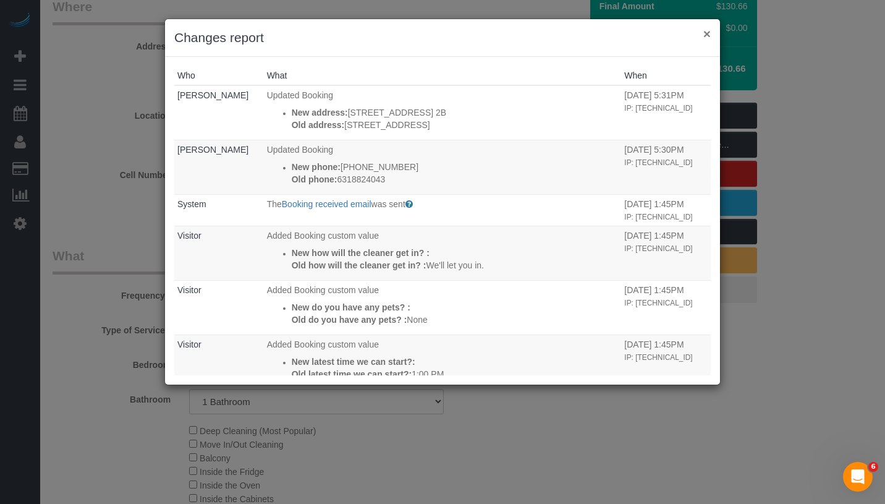
click at [709, 32] on button "×" at bounding box center [707, 33] width 7 height 13
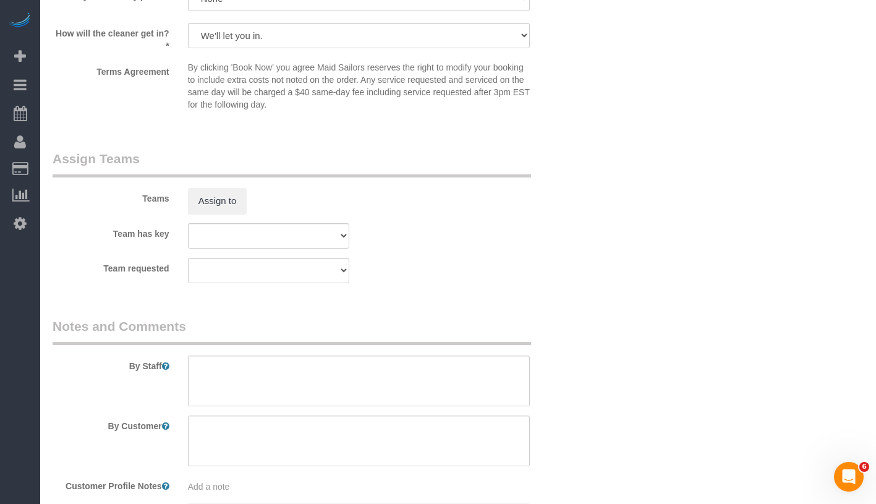
scroll to position [1663, 0]
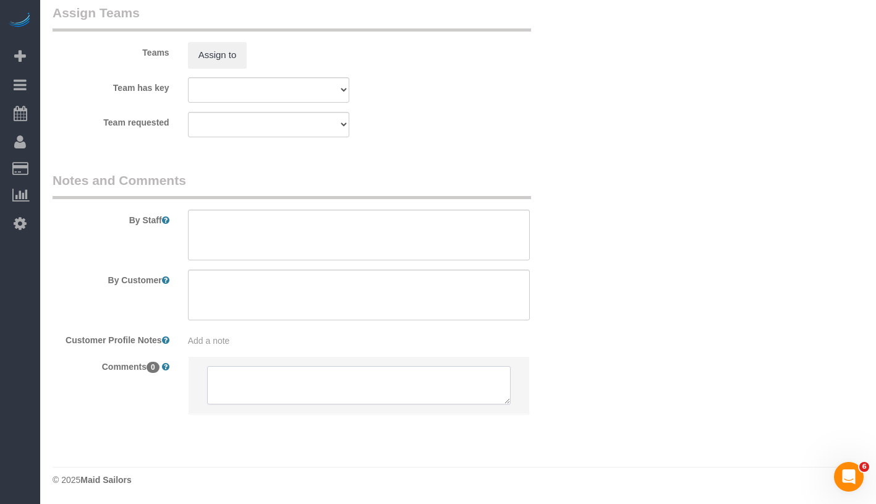
click at [320, 372] on textarea at bounding box center [359, 385] width 304 height 38
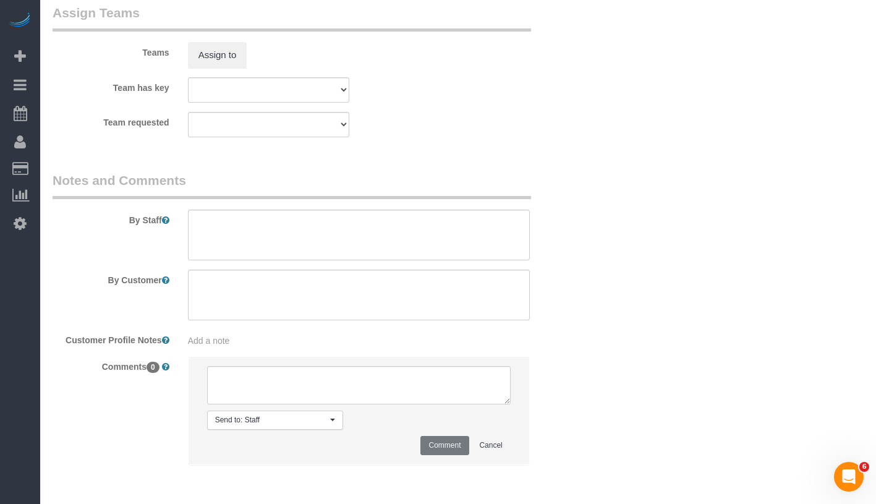
click at [341, 343] on div "Add a note" at bounding box center [359, 340] width 342 height 12
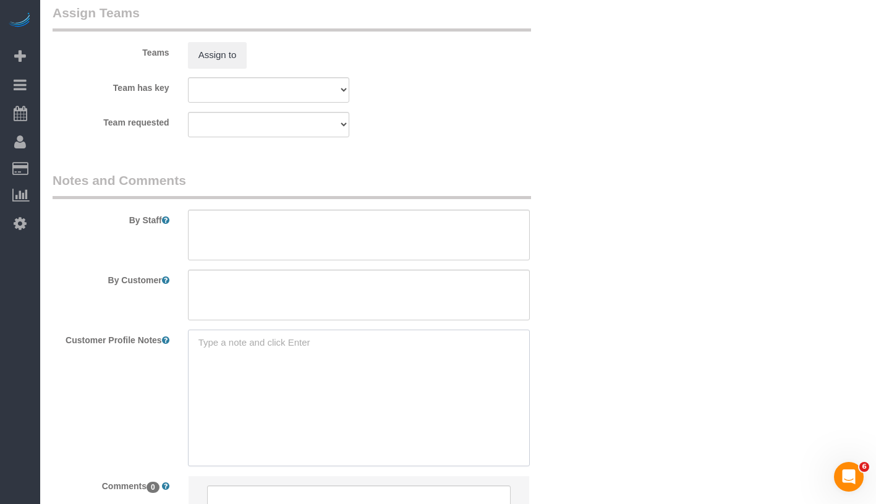
click at [341, 343] on textarea at bounding box center [359, 398] width 342 height 137
paste textarea "https://streeteasy.com/building/316-east-83-street-new_york/2b"
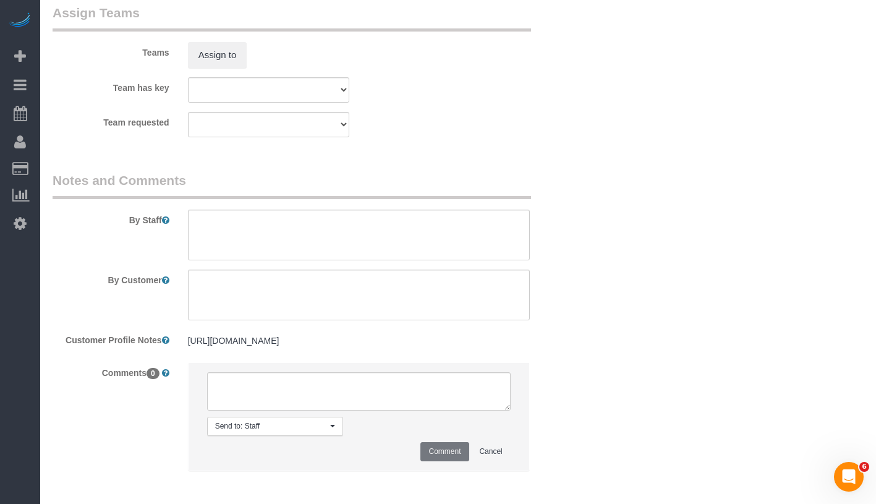
click at [191, 331] on div "https://streeteasy.com/building/316-east-83-street-new_york/2b https://streetea…" at bounding box center [359, 341] width 360 height 23
click at [190, 337] on pre "https://streeteasy.com/building/316-east-83-street-new_york/2b" at bounding box center [359, 340] width 342 height 12
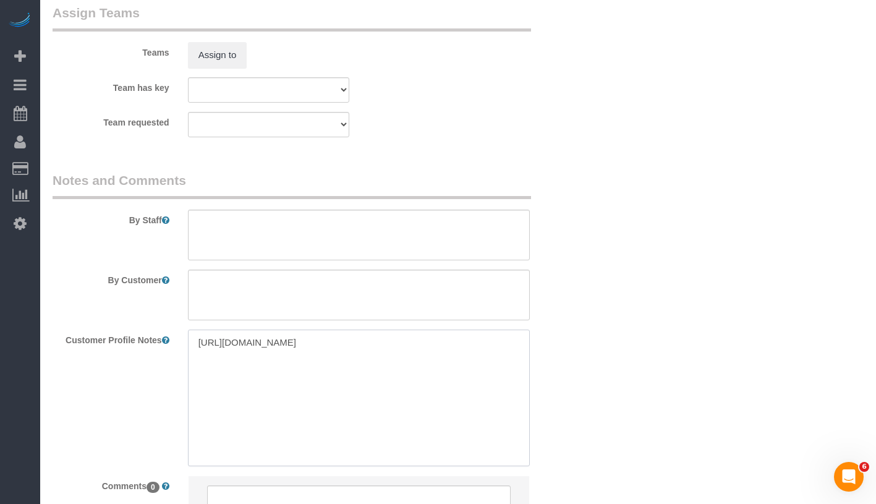
click at [194, 339] on textarea "https://streeteasy.com/building/316-east-83-street-new_york/2b" at bounding box center [359, 398] width 342 height 137
click at [224, 338] on textarea "https://streeteasy.com/building/316-east-83-street-new_york/2b" at bounding box center [359, 398] width 342 height 137
paste textarea "316 East 83rd Street #2B"
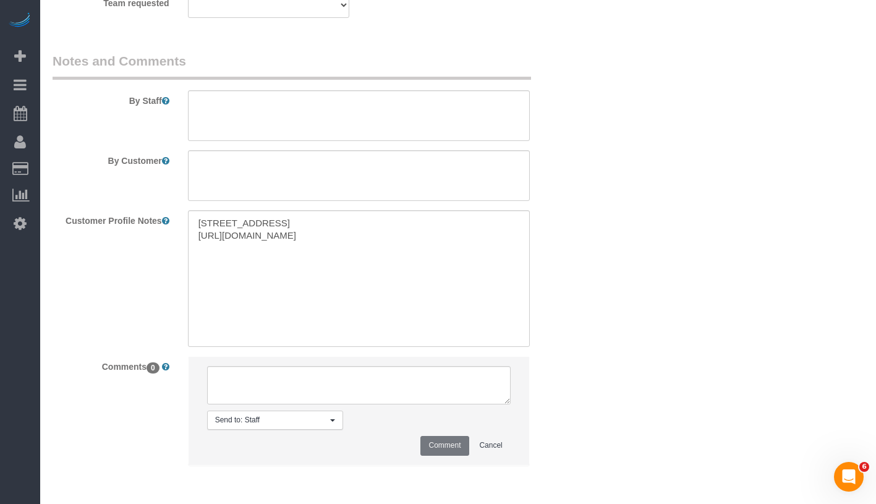
scroll to position [1732, 0]
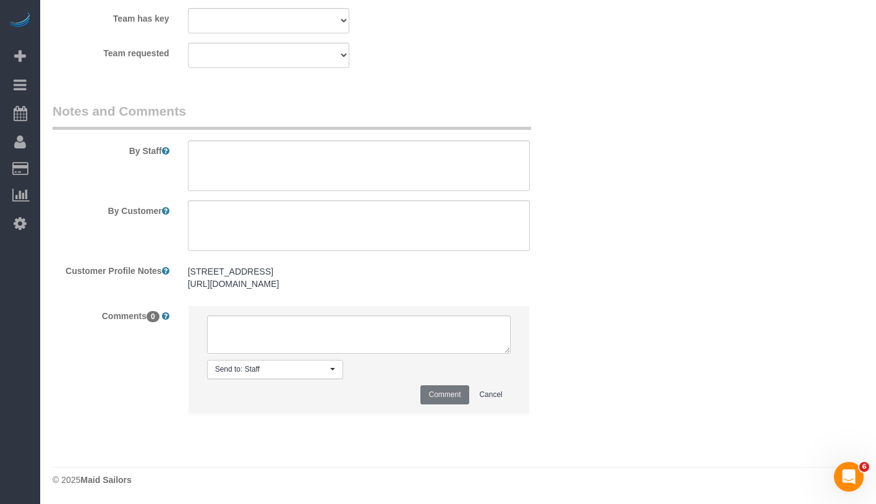
click at [477, 279] on pre "316 East 83rd Street #2B https://streeteasy.com/building/316-east-83-street-new…" at bounding box center [359, 277] width 342 height 25
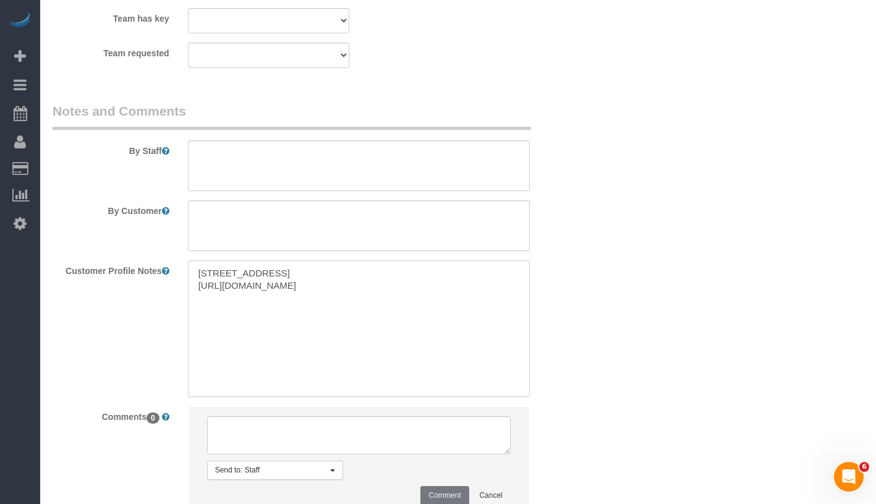
click at [480, 284] on textarea "316 East 83rd Street #2B https://streeteasy.com/building/316-east-83-street-new…" at bounding box center [359, 328] width 342 height 137
click at [358, 273] on textarea "316 East 83rd Street #2B https://streeteasy.com/building/316-east-83-street-new…" at bounding box center [359, 328] width 342 height 137
paste textarea "1 bed 1 bath"
click at [187, 296] on div "316 East 83rd Street #2B 1 bed 1 bath https://streeteasy.com/building/316-east-…" at bounding box center [359, 328] width 360 height 137
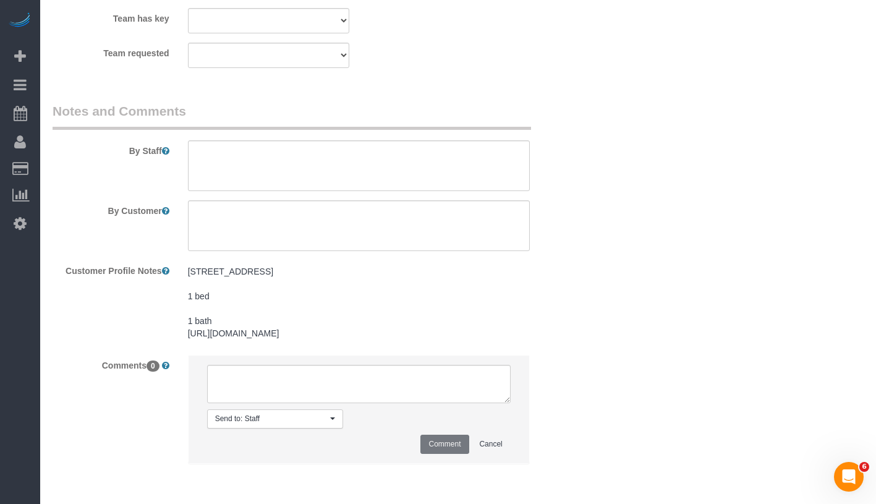
click at [191, 296] on pre "316 East 83rd Street #2B 1 bed 1 bath https://streeteasy.com/building/316-east-…" at bounding box center [359, 302] width 342 height 74
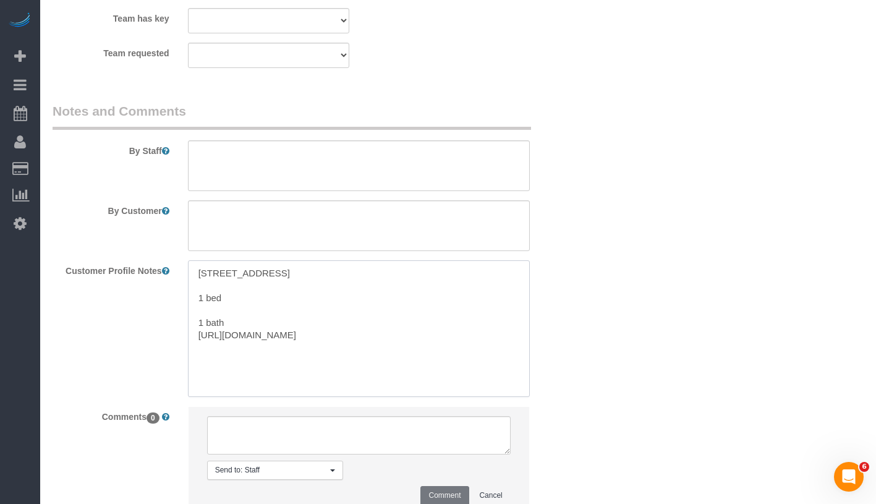
click at [198, 296] on textarea "316 East 83rd Street #2B 1 bed 1 bath https://streeteasy.com/building/316-east-…" at bounding box center [359, 328] width 342 height 137
click at [198, 306] on textarea "316 East 83rd Street #2B 1 bed 1 bath https://streeteasy.com/building/316-east-…" at bounding box center [359, 328] width 342 height 137
type textarea "[STREET_ADDRESS] 1 bed/ 1 bath [URL][DOMAIN_NAME]"
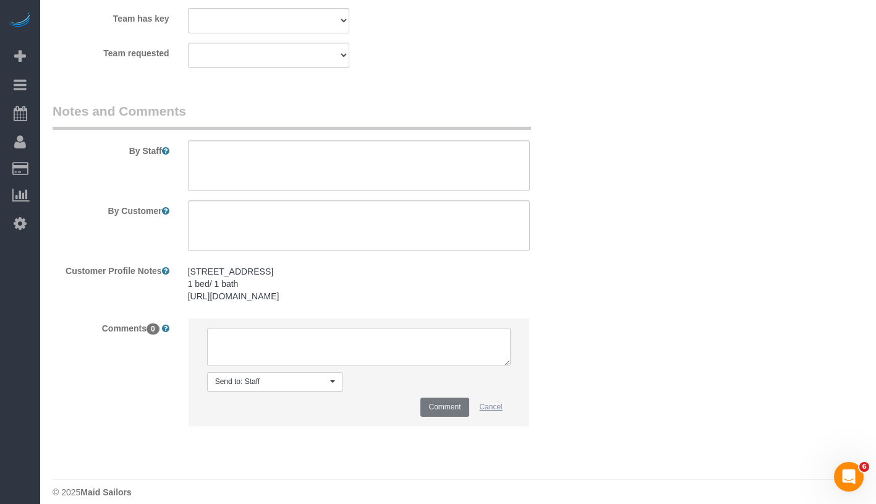
click at [500, 399] on button "Cancel" at bounding box center [490, 407] width 39 height 19
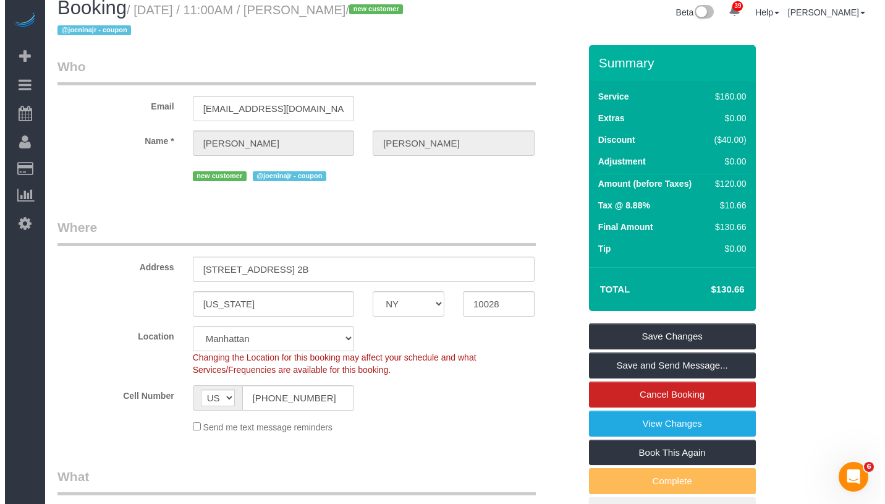
scroll to position [0, 0]
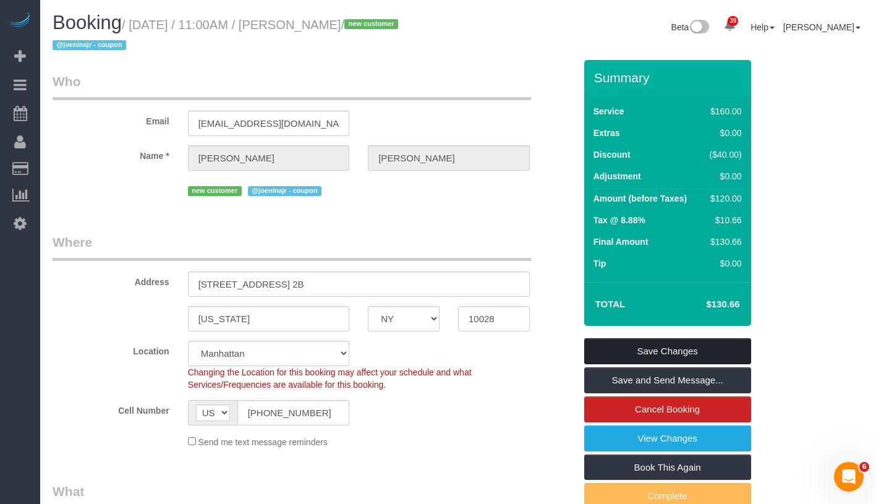
click at [720, 357] on link "Save Changes" at bounding box center [667, 351] width 167 height 26
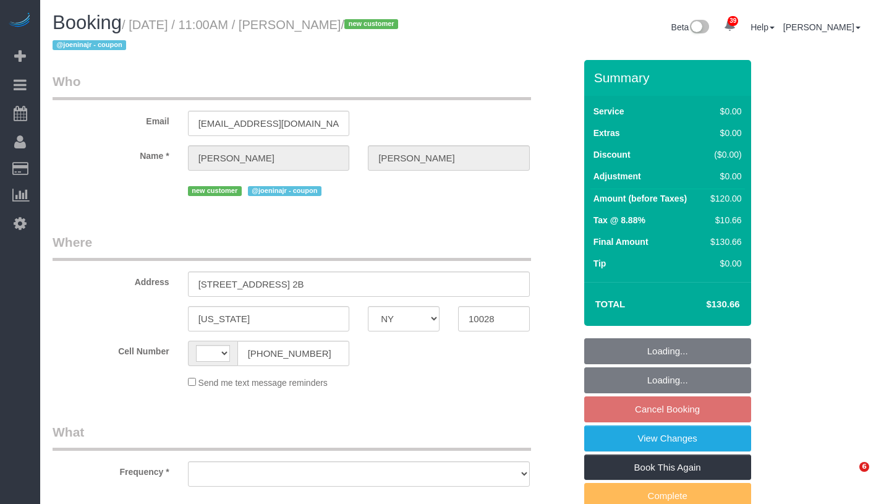
select select "NY"
select select "string:[GEOGRAPHIC_DATA]"
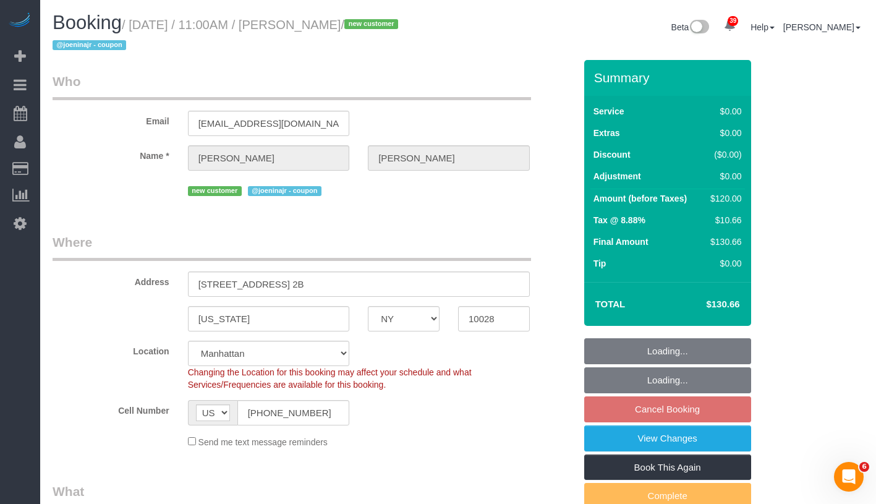
select select "object:1067"
select select "string:stripe-pm_1SICIA4VGloSiKo70EiLE9os"
select select "1"
select select "number:89"
select select "number:73"
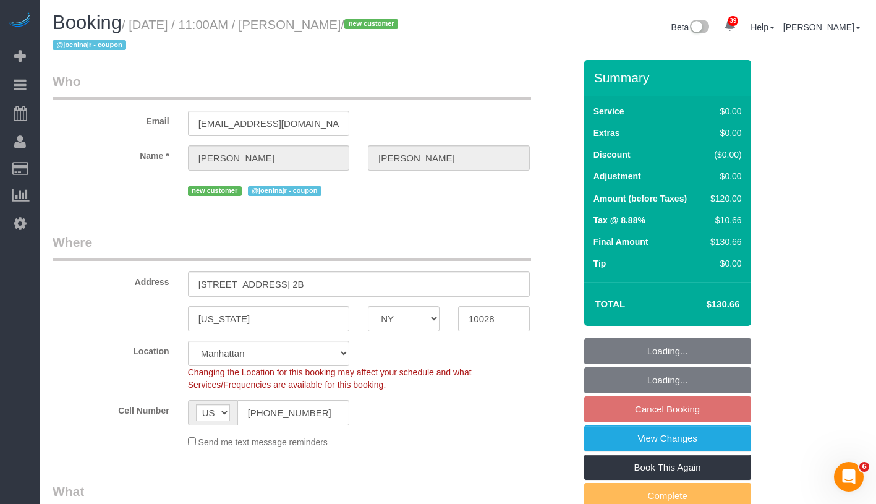
select select "number:15"
select select "number:5"
select select "spot4"
select select "1"
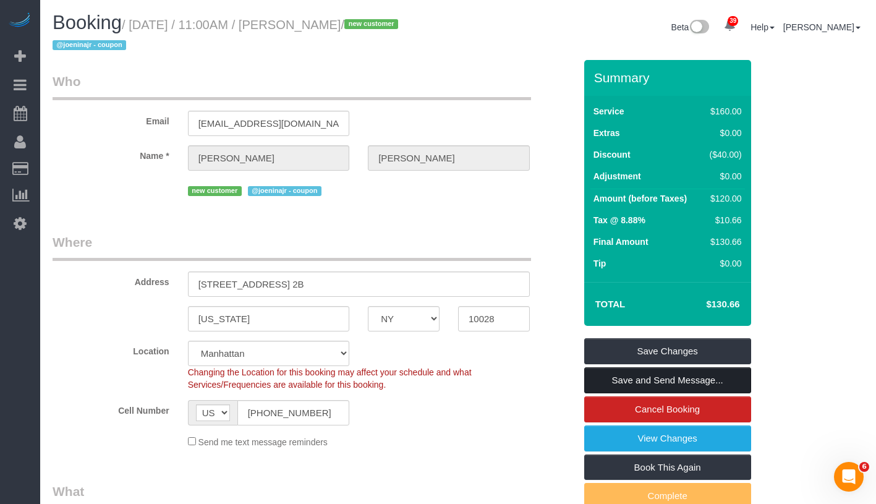
click at [725, 380] on link "Save and Send Message..." at bounding box center [667, 380] width 167 height 26
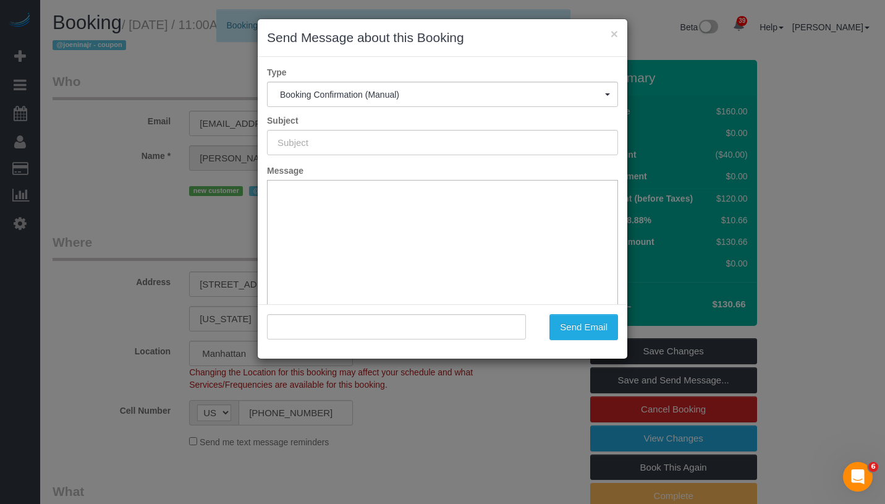
type input "Cleaning Confirmed for [DATE] 11:00am"
type input ""[PERSON_NAME]" <[EMAIL_ADDRESS][DOMAIN_NAME]>"
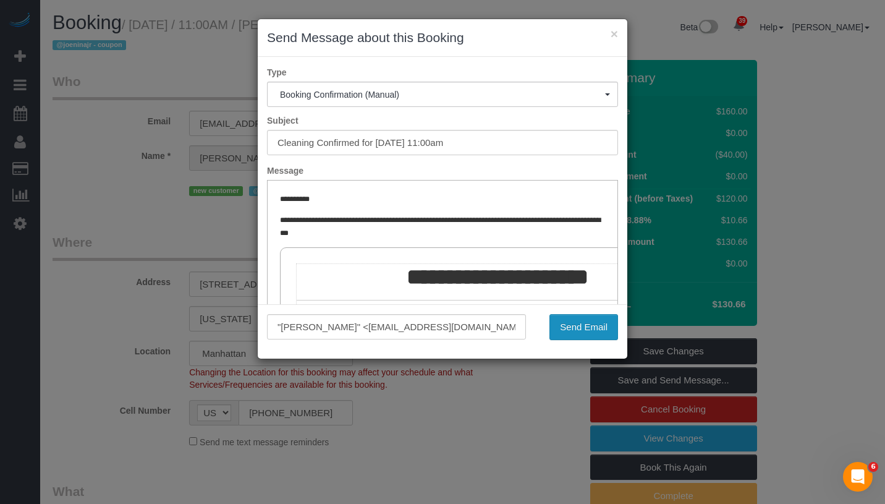
click at [574, 324] on button "Send Email" at bounding box center [584, 327] width 69 height 26
